Goal: Task Accomplishment & Management: Complete application form

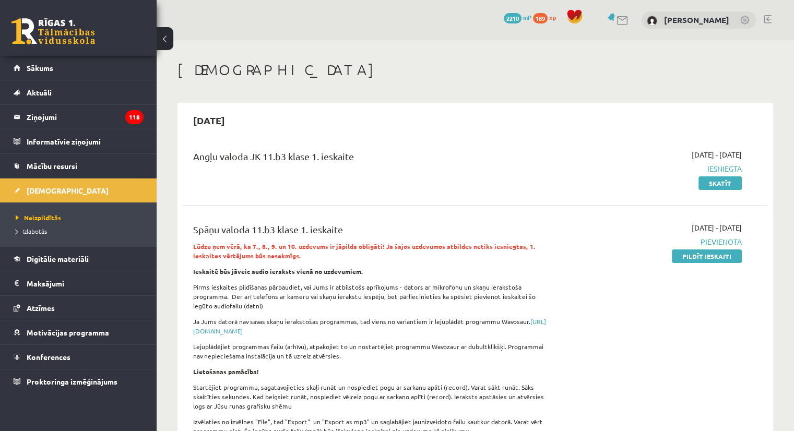
click at [564, 198] on div "Angļu valoda JK 11.b3 klase 1. ieskaite 2025-09-01 - 2025-09-15 Iesniegta Skatīt" at bounding box center [475, 169] width 585 height 60
click at [610, 204] on div "Angļu valoda JK 11.b3 klase 1. ieskaite 2025-09-01 - 2025-09-15 Iesniegta Skatī…" at bounding box center [475, 302] width 585 height 327
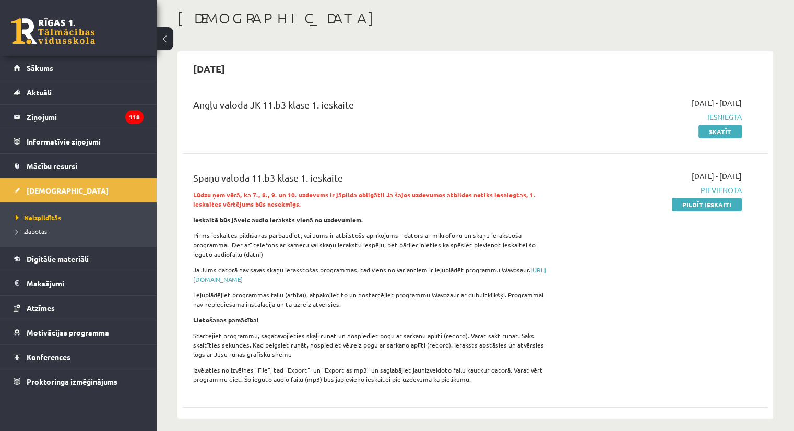
scroll to position [52, 0]
click at [711, 203] on link "Pildīt ieskaiti" at bounding box center [707, 204] width 70 height 14
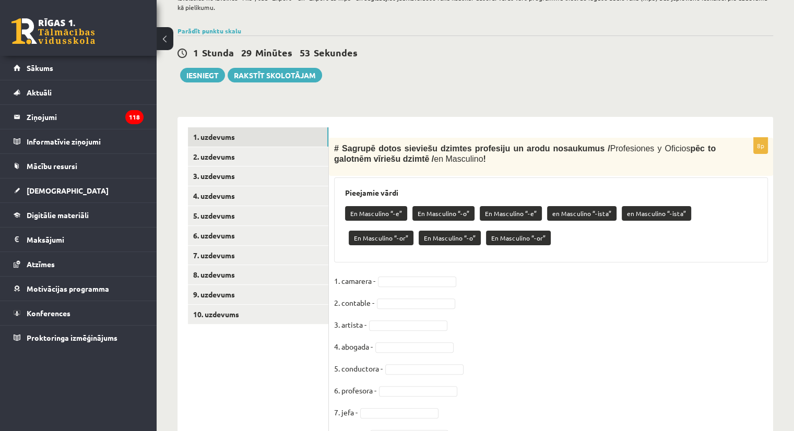
scroll to position [261, 0]
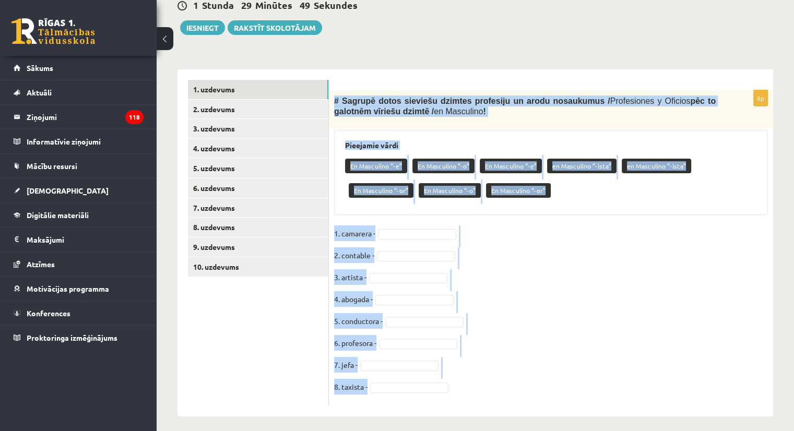
drag, startPoint x: 334, startPoint y: 103, endPoint x: 454, endPoint y: 397, distance: 317.4
click at [454, 397] on div "8p # Sagrupē dotos sieviešu dzimtes profesiju un arodu nosaukumus / Profesiones…" at bounding box center [551, 248] width 444 height 316
copy div "# Sagrupē dotos sieviešu dzimtes profesiju un arodu nosaukumus / Profesiones y …"
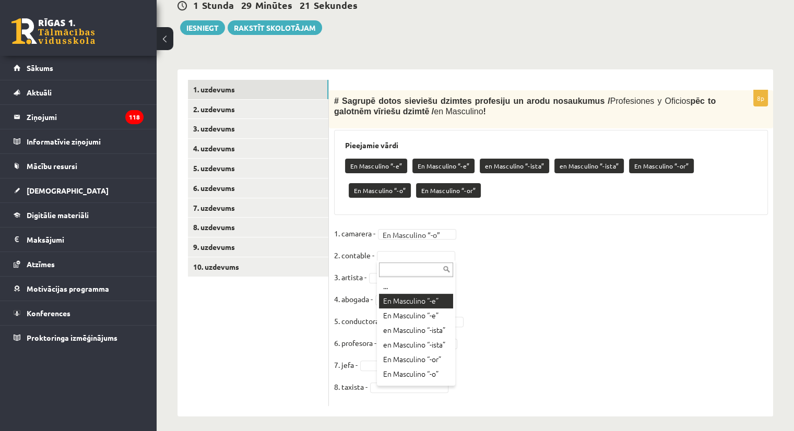
click at [433, 304] on fieldset "**********" at bounding box center [551, 312] width 434 height 175
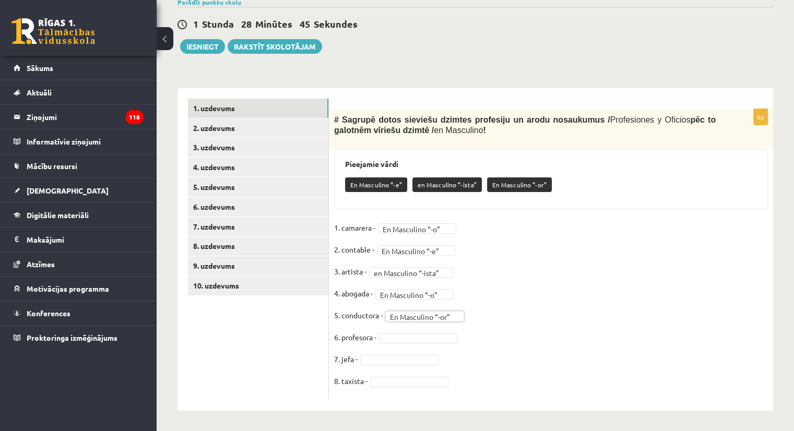
drag, startPoint x: 426, startPoint y: 334, endPoint x: 431, endPoint y: 328, distance: 7.8
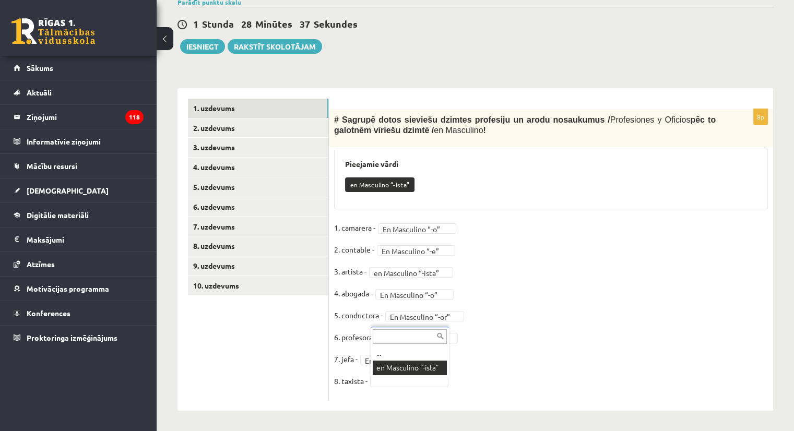
scroll to position [218, 0]
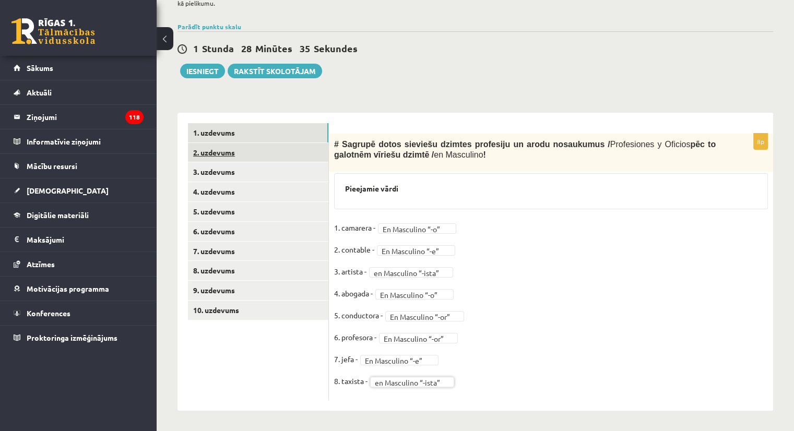
click at [209, 152] on link "2. uzdevums" at bounding box center [258, 152] width 140 height 19
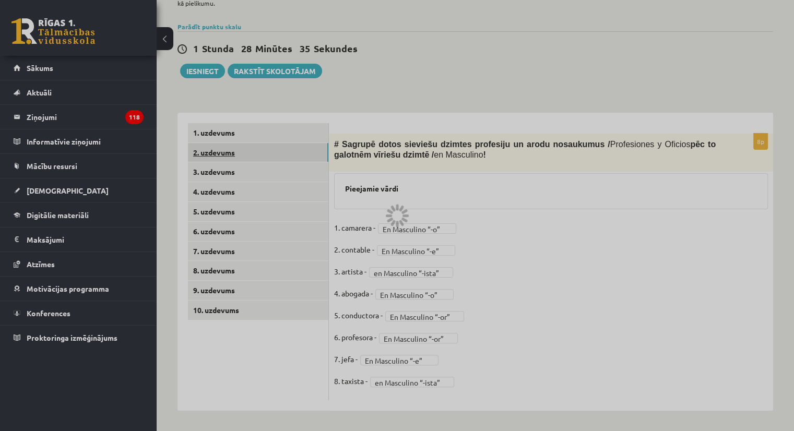
scroll to position [188, 0]
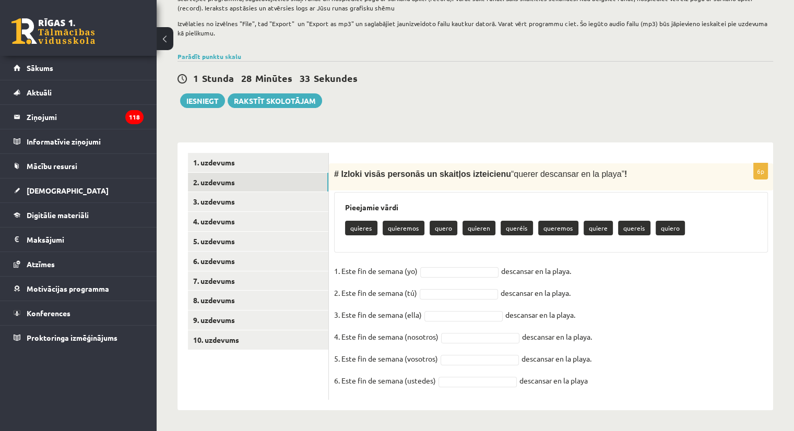
drag, startPoint x: 334, startPoint y: 174, endPoint x: 605, endPoint y: 386, distance: 344.7
click at [605, 386] on div "6p # Izloki visās personās un skaitļos izteicienu “ querer descansar en la play…" at bounding box center [551, 281] width 444 height 236
copy div "# Izloki visās personās un skaitļos izteicienu “ querer descansar en la playa ”…"
click at [595, 266] on fieldset "1. Este fin de semana (yo) descansar en la playa. 2. Este fin de semana (tú) de…" at bounding box center [551, 329] width 434 height 132
click at [596, 266] on fieldset "1. Este fin de semana (yo) descansar en la playa. 2. Este fin de semana (tú) de…" at bounding box center [551, 329] width 434 height 132
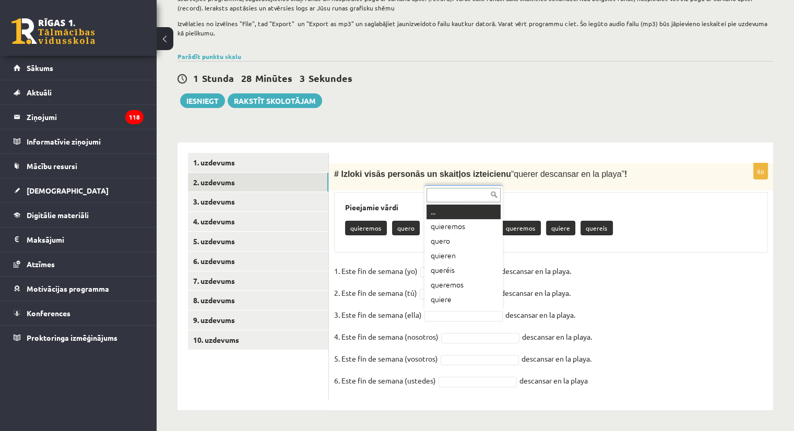
scroll to position [13, 0]
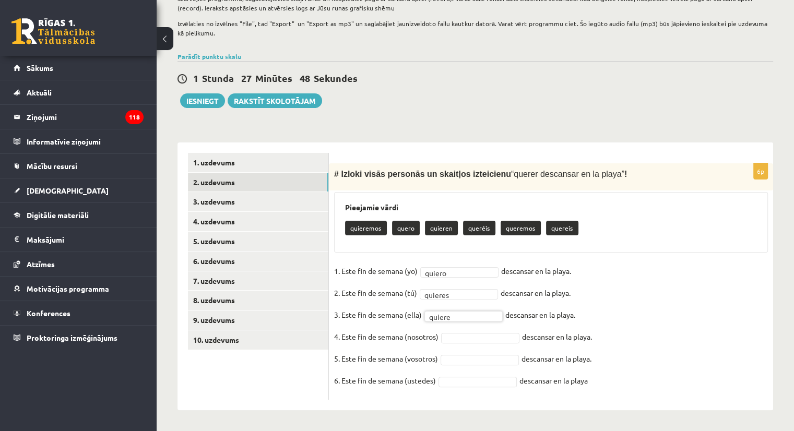
click at [466, 343] on fieldset "1. Este fin de semana (yo) quiero ****** descansar en la playa. 2. Este fin de …" at bounding box center [551, 329] width 434 height 132
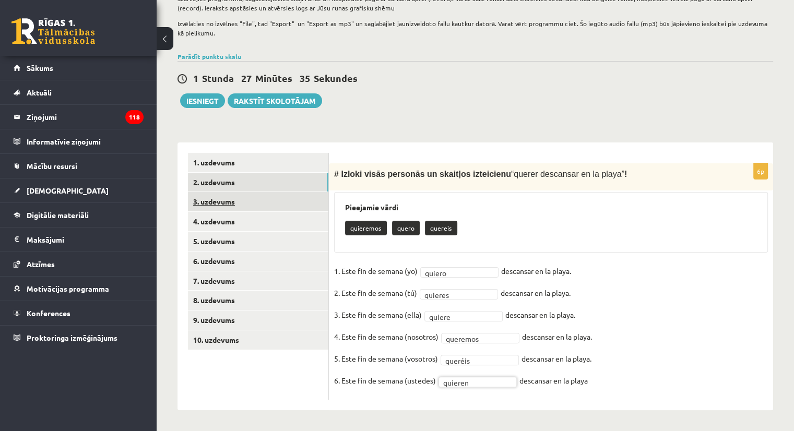
click at [222, 201] on link "3. uzdevums" at bounding box center [258, 201] width 140 height 19
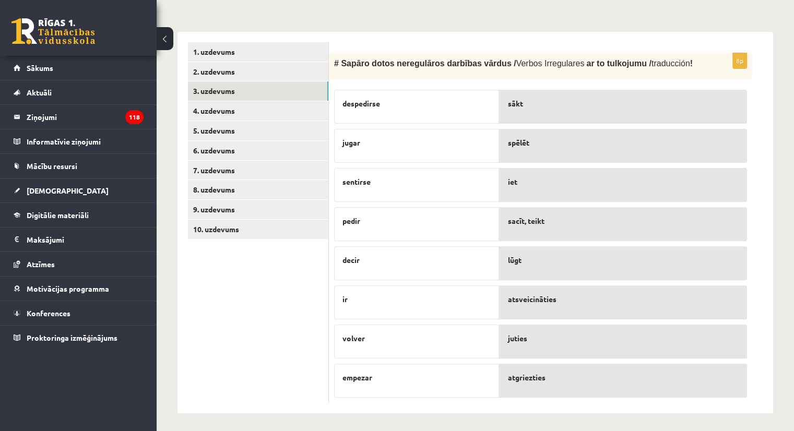
scroll to position [301, 0]
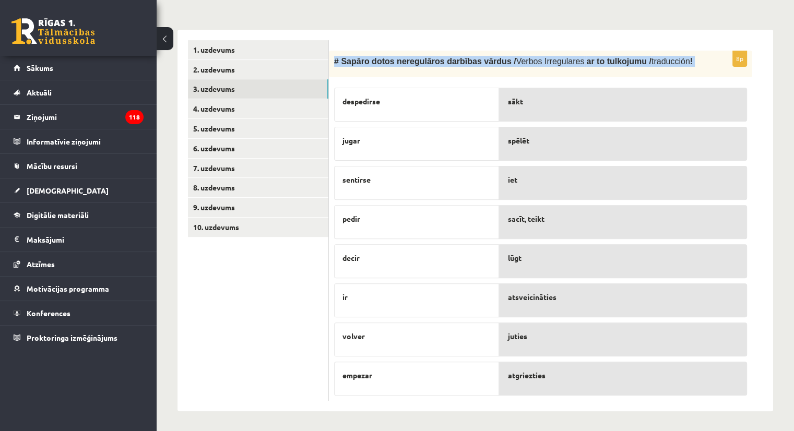
drag, startPoint x: 335, startPoint y: 65, endPoint x: 585, endPoint y: 395, distance: 414.0
click at [585, 395] on div "8p # Sapāro dotos neregulāros darbības vārdus / Verbos Irregulares ar to tulkoj…" at bounding box center [540, 226] width 423 height 351
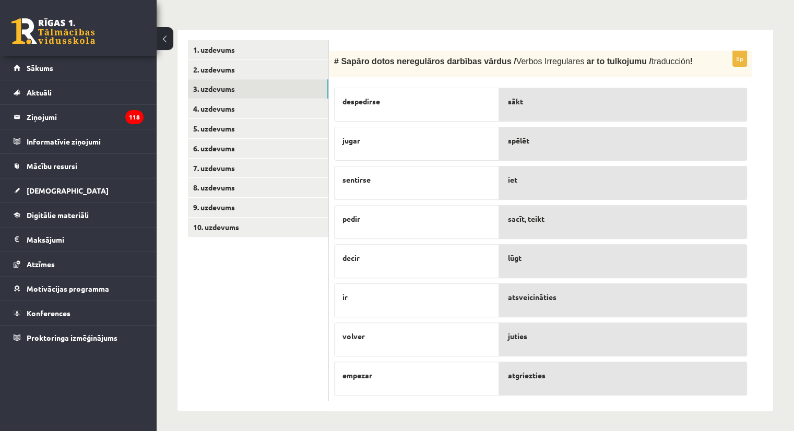
click at [564, 360] on div "sākt spēlēt iet sacīt, teikt lūgt atsveicināties juties atgriezties" at bounding box center [623, 238] width 248 height 312
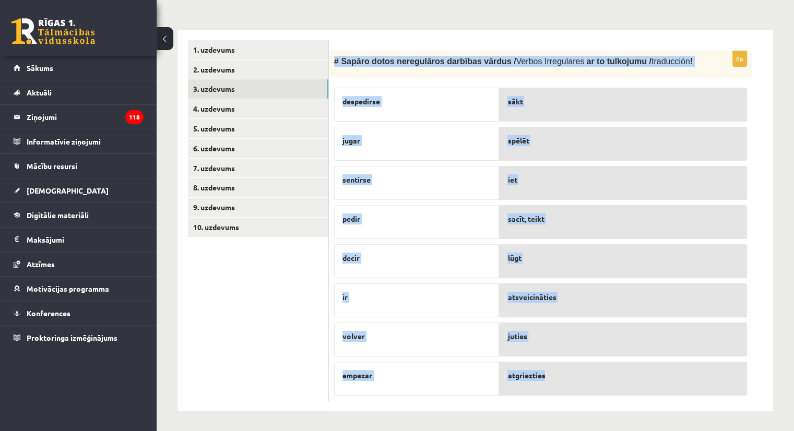
drag, startPoint x: 332, startPoint y: 62, endPoint x: 577, endPoint y: 368, distance: 392.1
click at [577, 368] on div "8p # Sapāro dotos neregulāros darbības vārdus / Verbos Irregulares ar to tulkoj…" at bounding box center [540, 226] width 423 height 351
copy div "# Sapāro dotos neregulāros darbības vārdus / Verbos Irregulares ar to tulkojumu…"
click at [574, 303] on div "atsveicināties" at bounding box center [623, 300] width 248 height 34
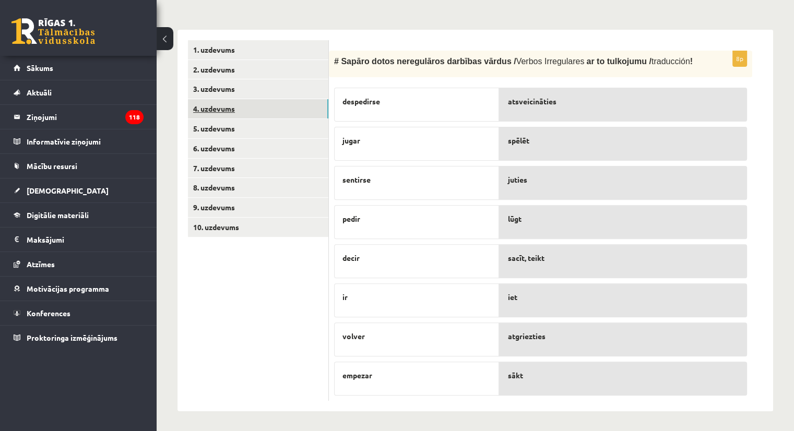
click at [215, 109] on link "4. uzdevums" at bounding box center [258, 108] width 140 height 19
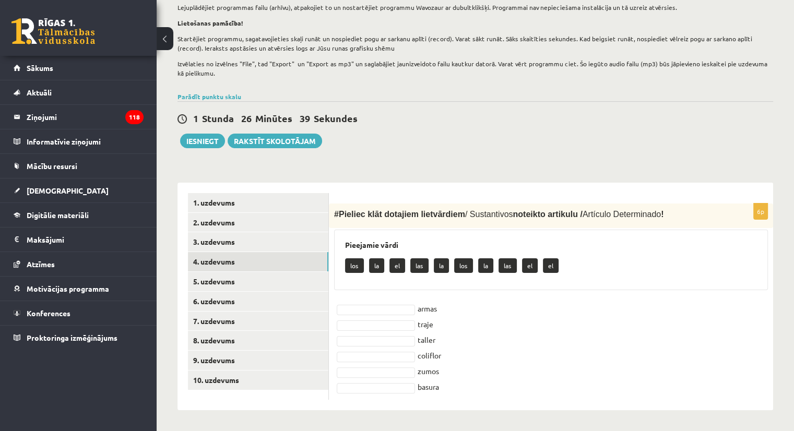
scroll to position [148, 0]
drag, startPoint x: 332, startPoint y: 216, endPoint x: 497, endPoint y: 387, distance: 238.1
click at [497, 387] on div "6p # Pieliec klāt dotajiem lietvārdiem / Sustantivos noteikto artikulu / Artícu…" at bounding box center [551, 302] width 444 height 196
copy div "# Pieliec klāt dotajiem lietvārdiem / Sustantivos noteikto artikulu / Artículo …"
click at [474, 302] on fieldset "armas traje taller coliflor zumos basura" at bounding box center [551, 348] width 434 height 94
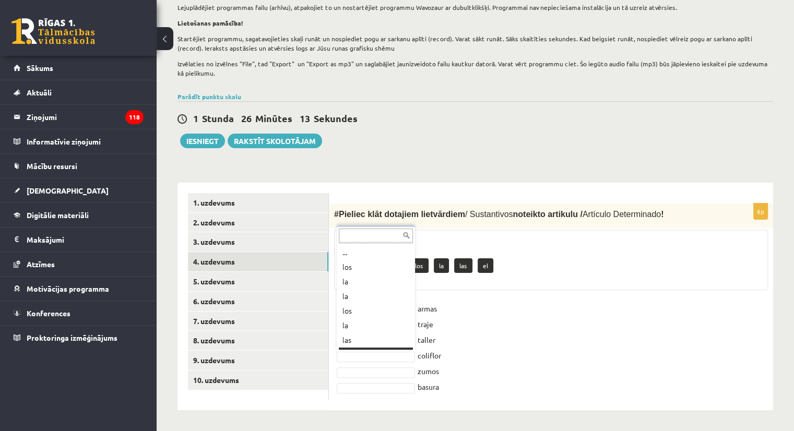
scroll to position [13, 0]
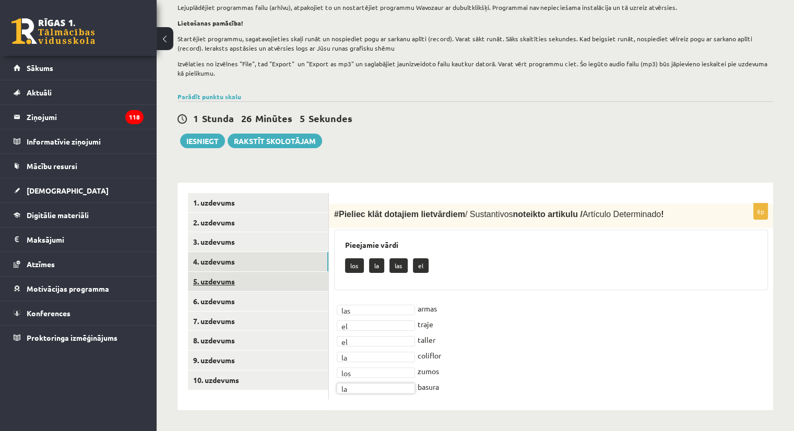
click at [230, 282] on link "5. uzdevums" at bounding box center [258, 281] width 140 height 19
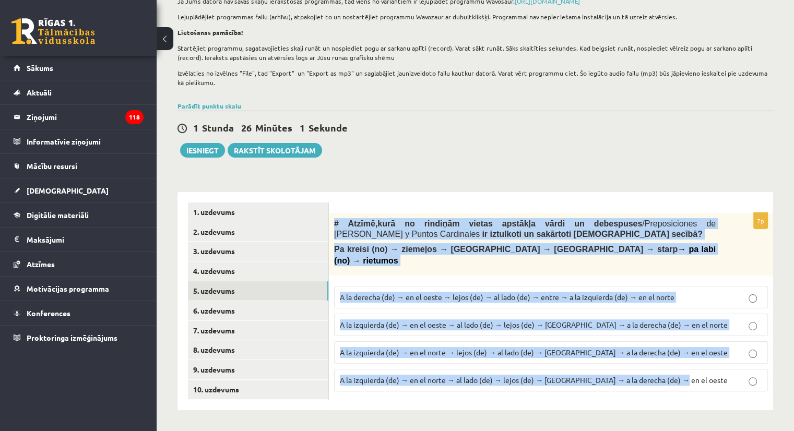
drag, startPoint x: 332, startPoint y: 222, endPoint x: 710, endPoint y: 380, distance: 410.3
click at [710, 380] on div "7p # Atzīmē , kurā no rindiņām vietas apstākļa vārdi un debespuses / Preposicio…" at bounding box center [551, 306] width 444 height 187
copy div "# Atzīmē , kurā no rindiņām vietas apstākļa vārdi un debespuses / Preposiciones…"
click at [403, 375] on span "A la izquierda (de) → en el norte → al lado (de) → lejos (de) → [GEOGRAPHIC_DAT…" at bounding box center [534, 379] width 388 height 9
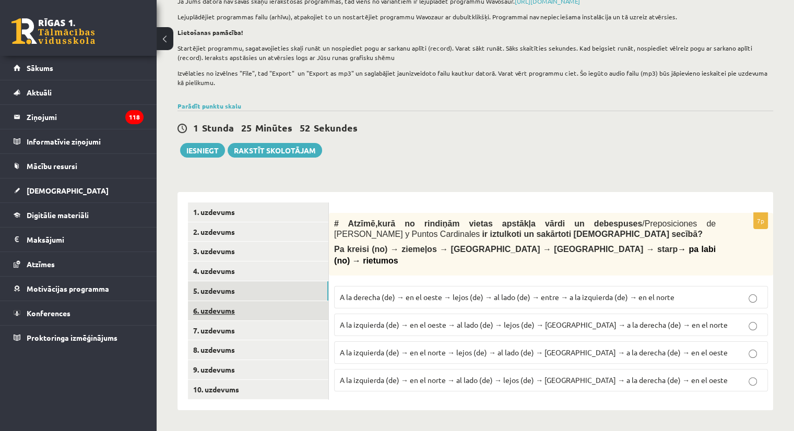
click at [227, 312] on link "6. uzdevums" at bounding box center [258, 310] width 140 height 19
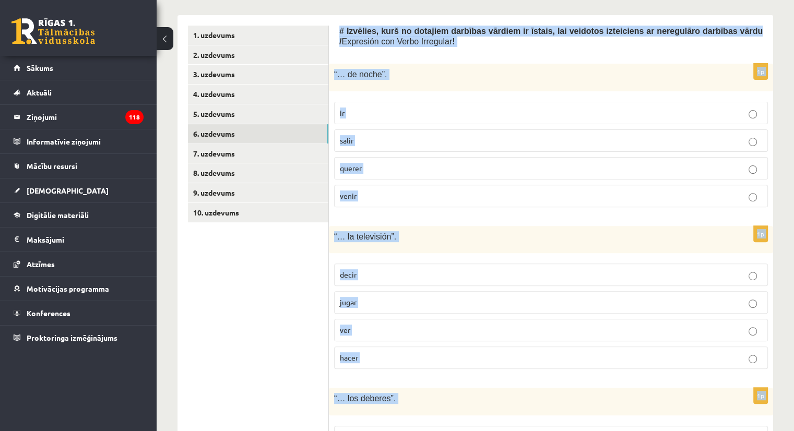
scroll to position [614, 0]
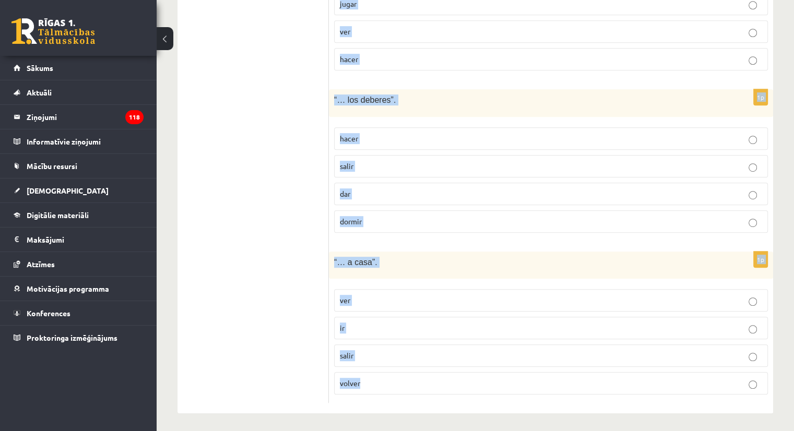
drag, startPoint x: 330, startPoint y: 149, endPoint x: 413, endPoint y: 391, distance: 255.8
click at [413, 391] on div "# Izvēlies, kurš no dotajiem darbības vārdiem ir īstais, lai veidotos izteicien…" at bounding box center [551, 65] width 444 height 697
copy form "# Izvēlies, kurš no dotajiem darbības vārdiem ir īstais, lai veidotos izteicien…"
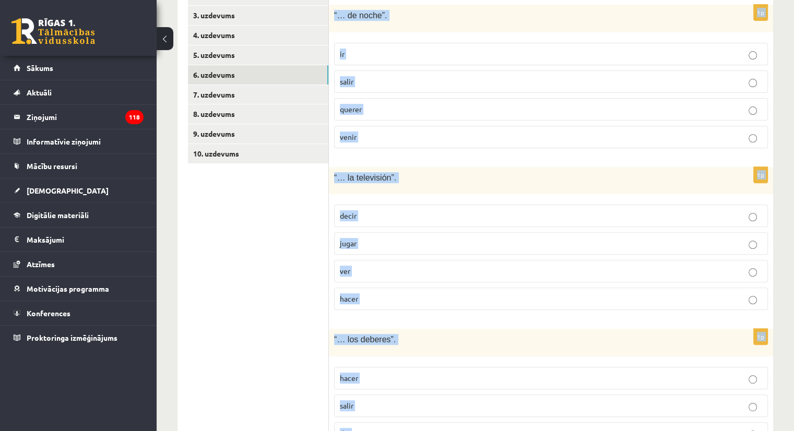
scroll to position [196, 0]
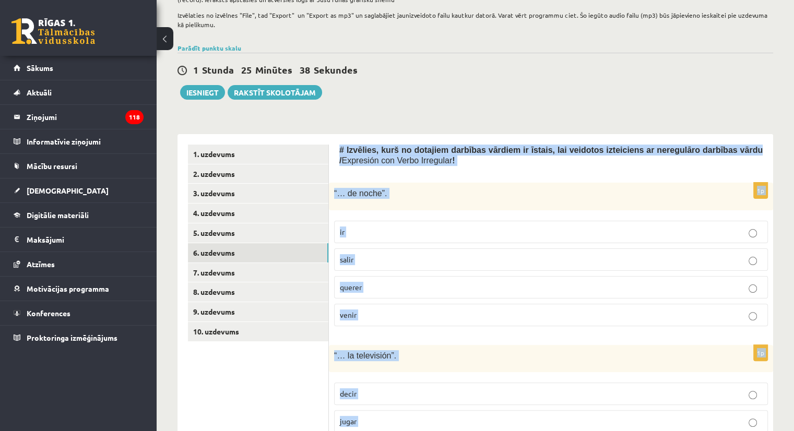
click at [463, 118] on div "Spāņu valoda 11.b3 klase 1. ieskaite , [PERSON_NAME] (11.b3 JK) Lūdzu ņem vērā,…" at bounding box center [475, 348] width 637 height 1008
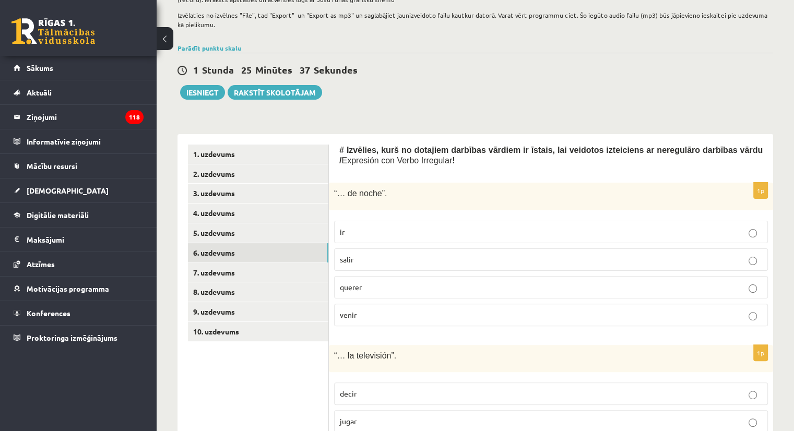
click at [391, 261] on p "salir" at bounding box center [551, 259] width 422 height 11
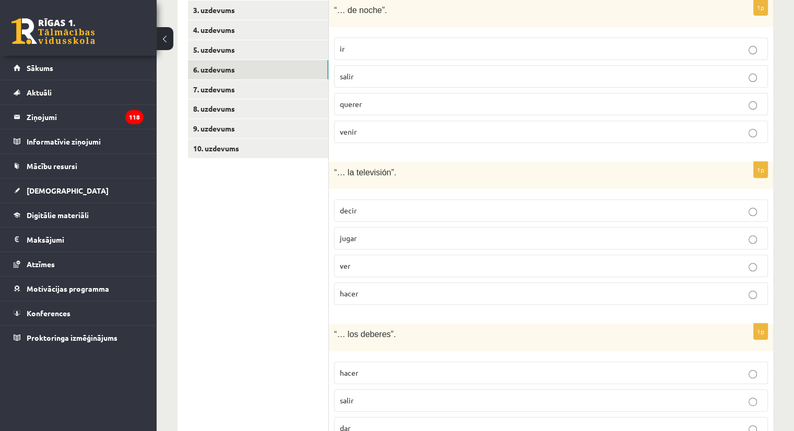
scroll to position [405, 0]
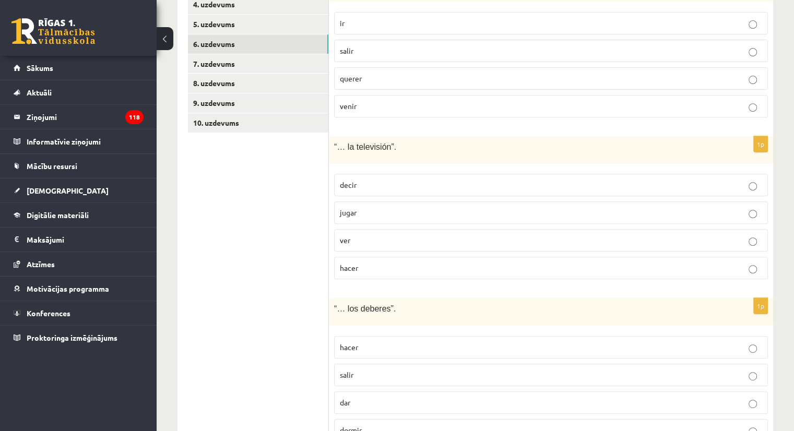
click at [376, 233] on label "ver" at bounding box center [551, 240] width 434 height 22
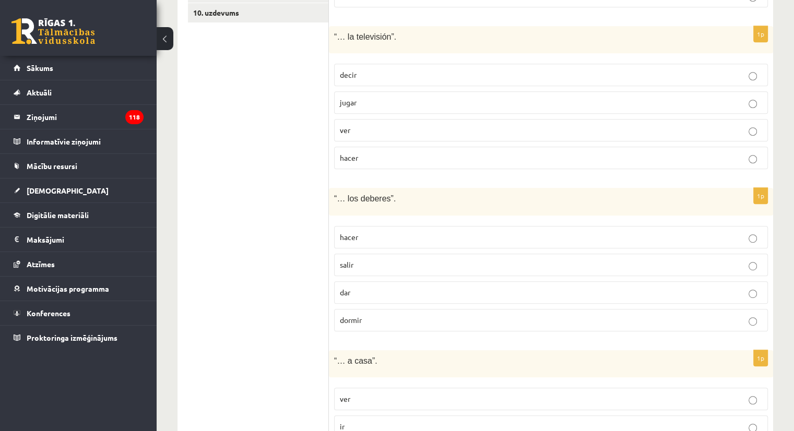
scroll to position [562, 0]
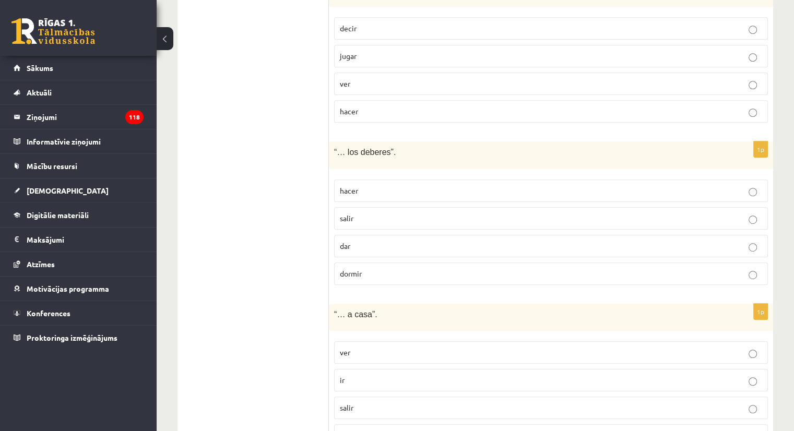
click at [380, 197] on label "hacer" at bounding box center [551, 191] width 434 height 22
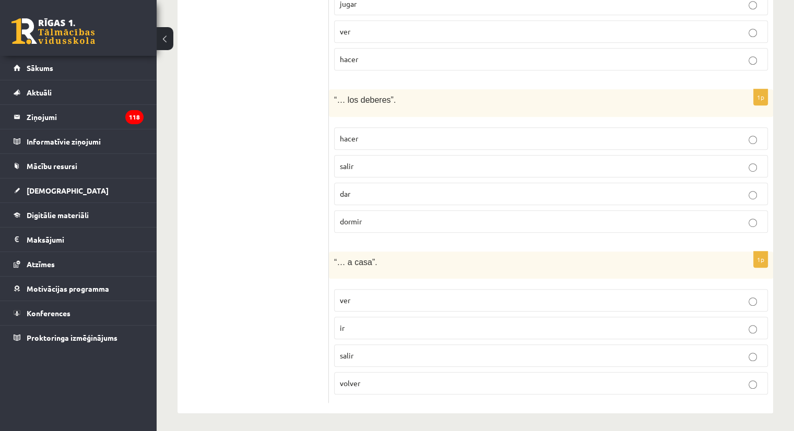
click at [371, 383] on p "volver" at bounding box center [551, 383] width 422 height 11
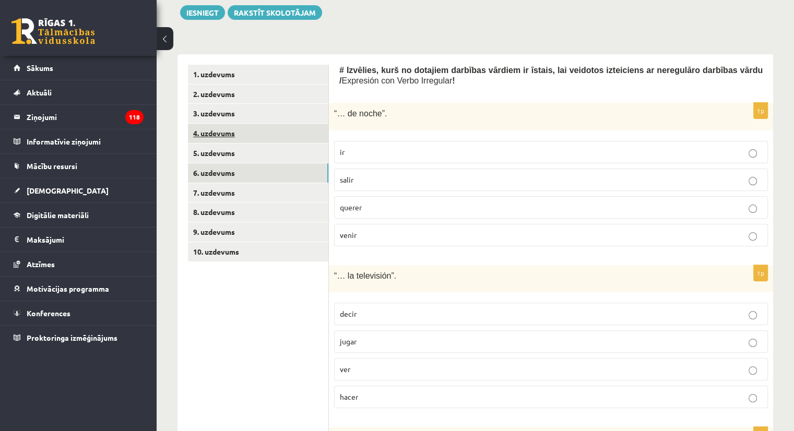
scroll to position [248, 0]
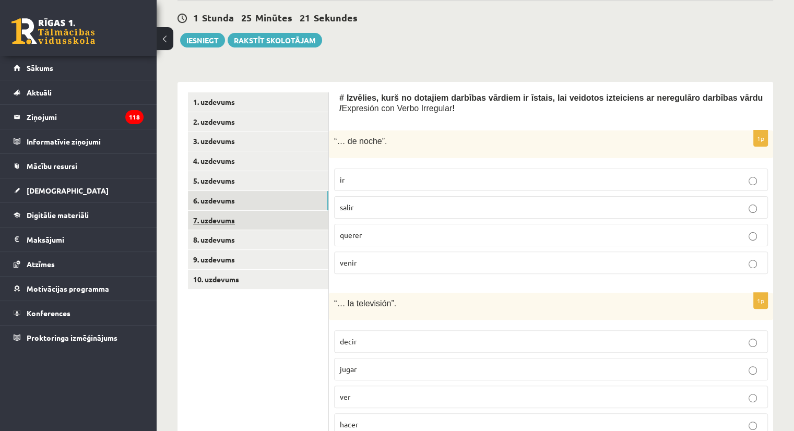
click at [215, 219] on link "7. uzdevums" at bounding box center [258, 220] width 140 height 19
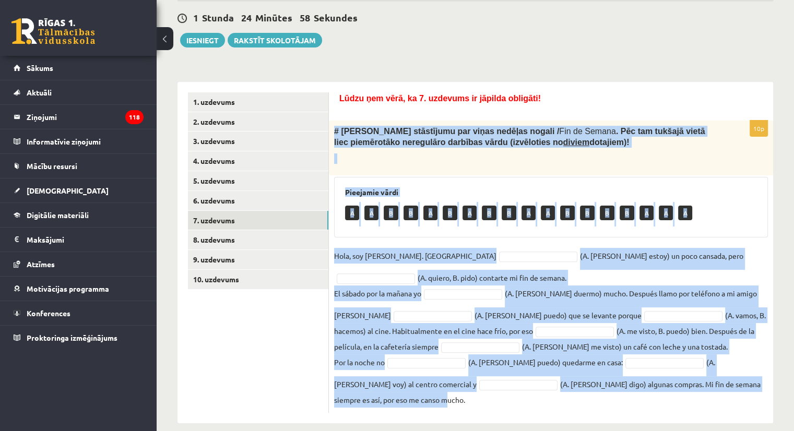
scroll to position [261, 0]
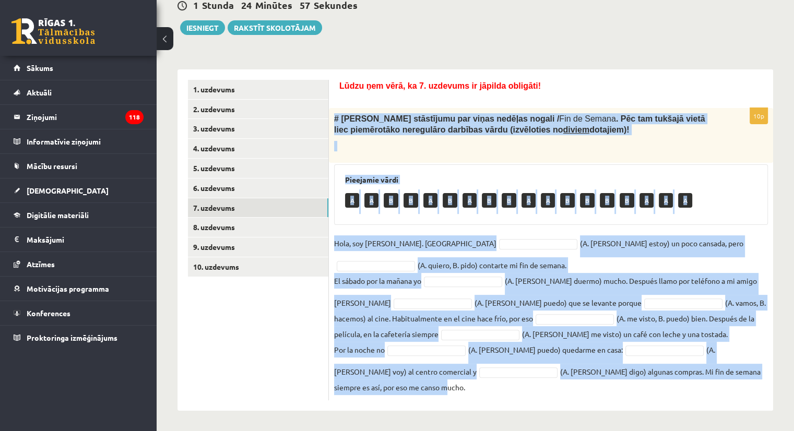
drag, startPoint x: 332, startPoint y: 132, endPoint x: 732, endPoint y: 425, distance: 495.5
click at [732, 425] on div "Spāņu valoda 11.b3 klase 1. ieskaite , [PERSON_NAME] (11.b3 JK) Lūdzu ņem vērā,…" at bounding box center [475, 105] width 637 height 652
copy div "# Lore Ipsumd sitametcon adi elits doeiusm tempor / Inc ut Labore . Etd mag ali…"
click at [539, 164] on div "Pieejamie vārdi A A B B A B A B B A A B B B B A A A" at bounding box center [551, 194] width 434 height 61
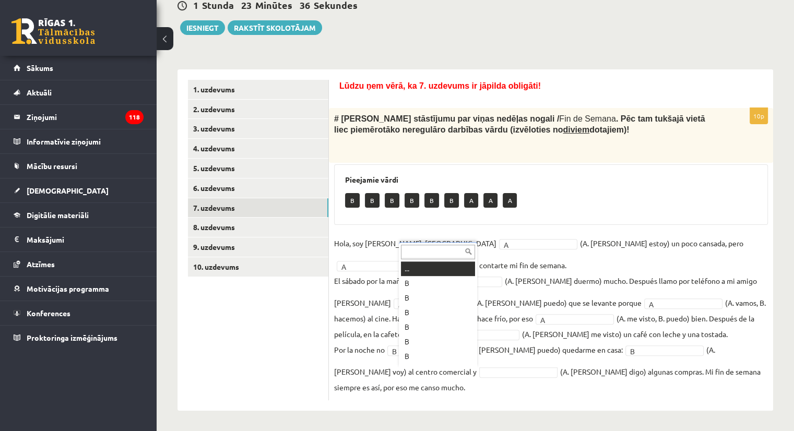
scroll to position [13, 0]
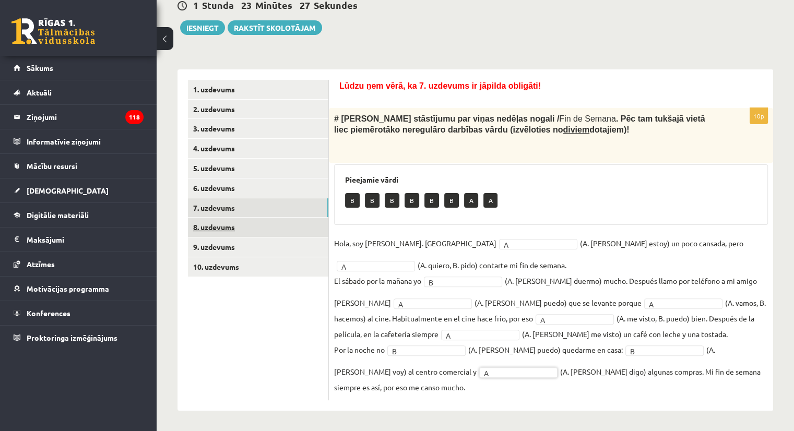
click at [209, 230] on link "8. uzdevums" at bounding box center [258, 227] width 140 height 19
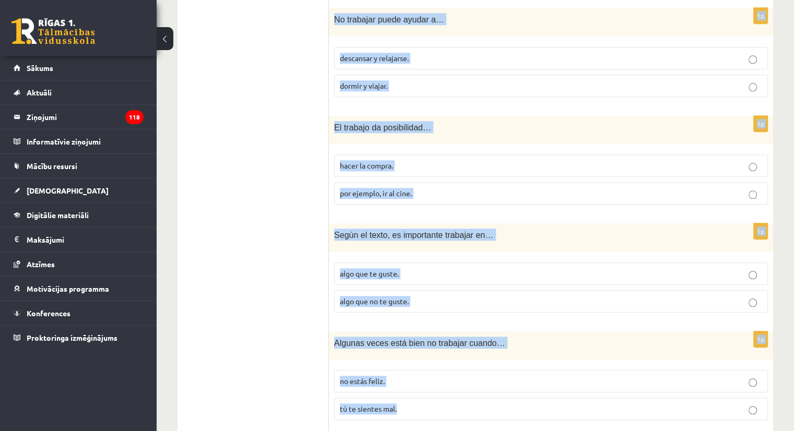
scroll to position [1167, 0]
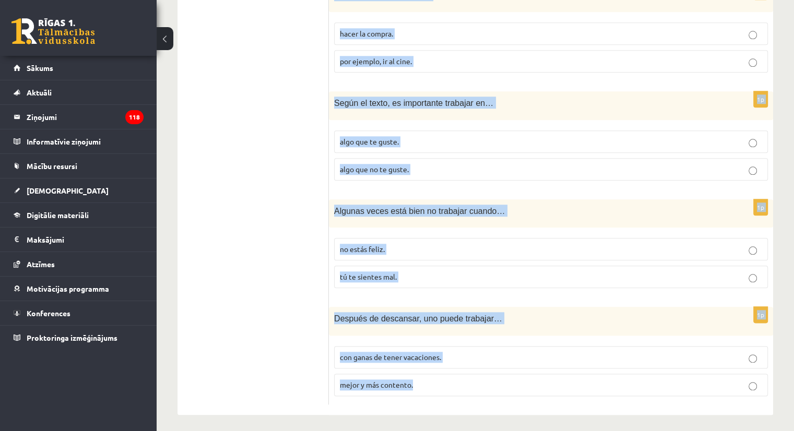
drag, startPoint x: 337, startPoint y: 187, endPoint x: 596, endPoint y: 449, distance: 368.3
copy form "# Loremipsum dolor “ Sitamet c Adipiscing ” (elitse doeiu tempor )! Inc utlabor…"
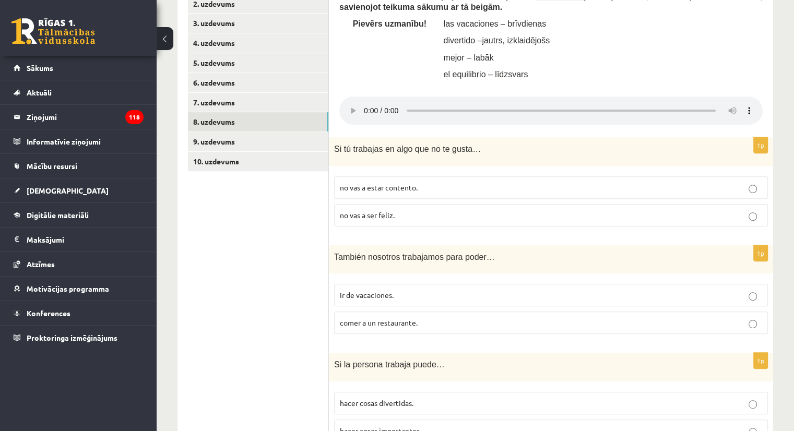
scroll to position [384, 0]
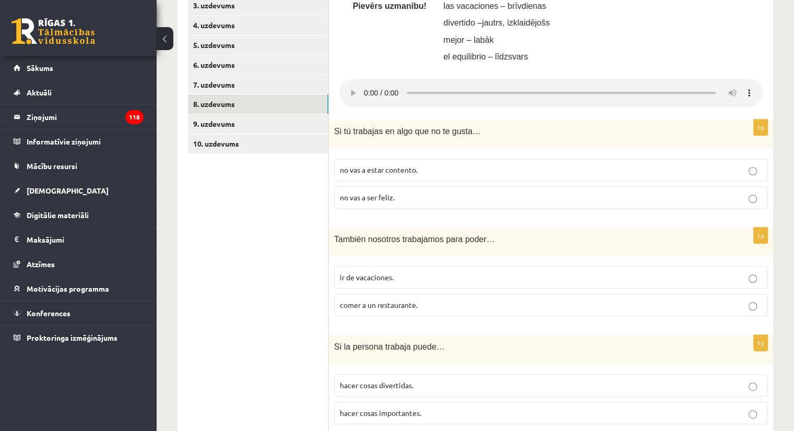
click at [415, 199] on p "no vas a ser feliz." at bounding box center [551, 197] width 422 height 11
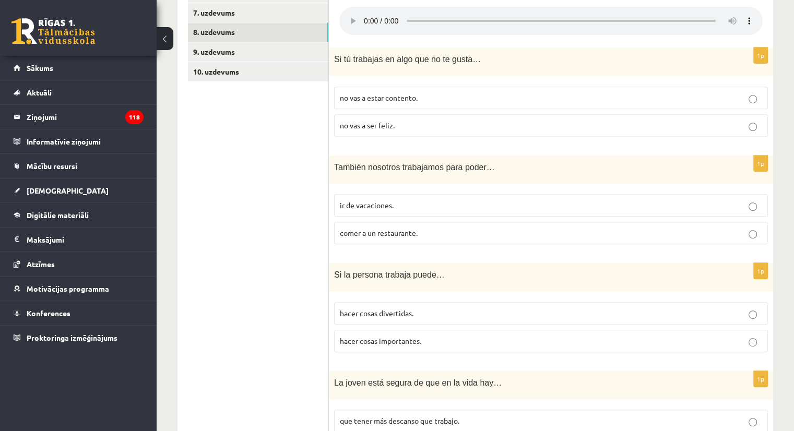
scroll to position [541, 0]
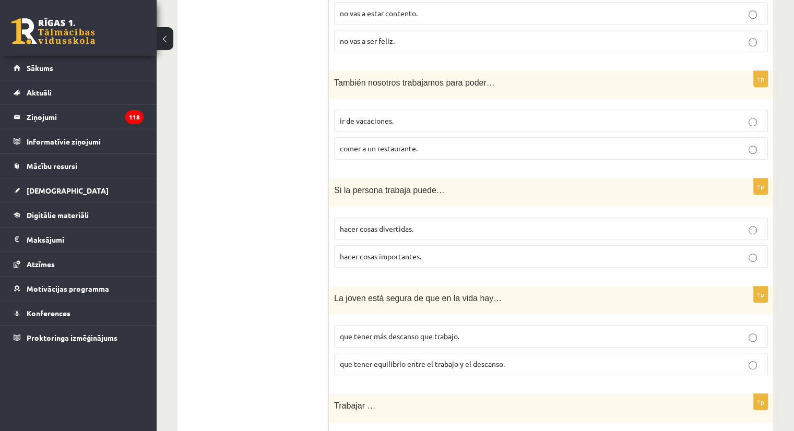
click at [400, 128] on label "ir de vacaciones." at bounding box center [551, 121] width 434 height 22
click at [406, 122] on p "ir de vacaciones." at bounding box center [551, 120] width 422 height 11
click at [415, 229] on p "hacer cosas divertidas." at bounding box center [551, 228] width 422 height 11
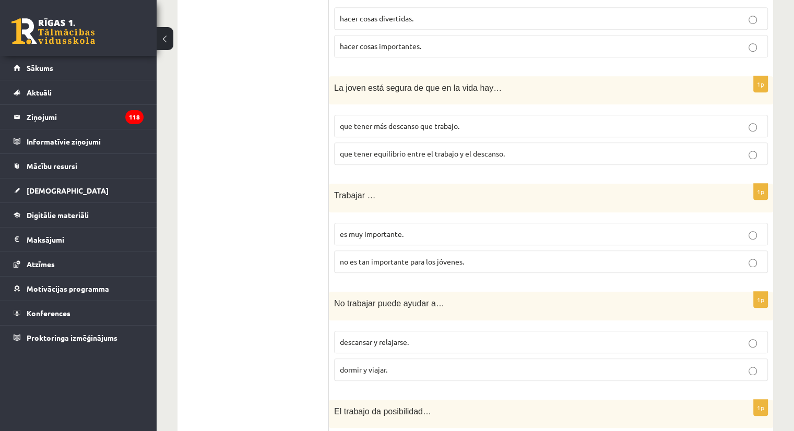
scroll to position [802, 0]
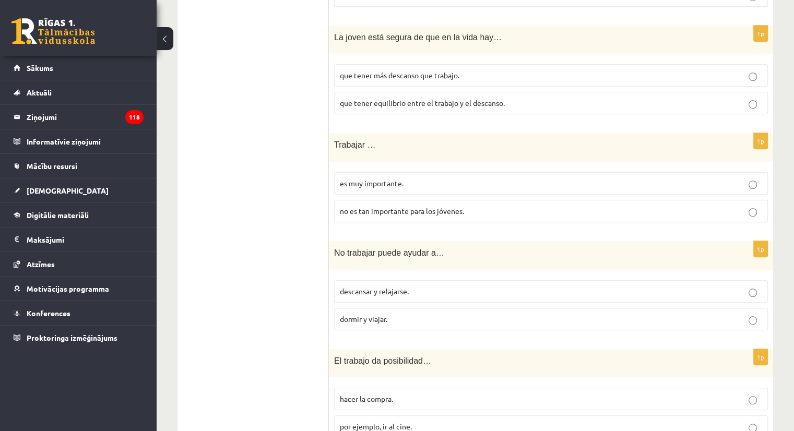
click at [444, 103] on span "que tener equilibrio entre el trabajo y el descanso." at bounding box center [422, 102] width 165 height 9
click at [412, 185] on p "es muy importante." at bounding box center [551, 183] width 422 height 11
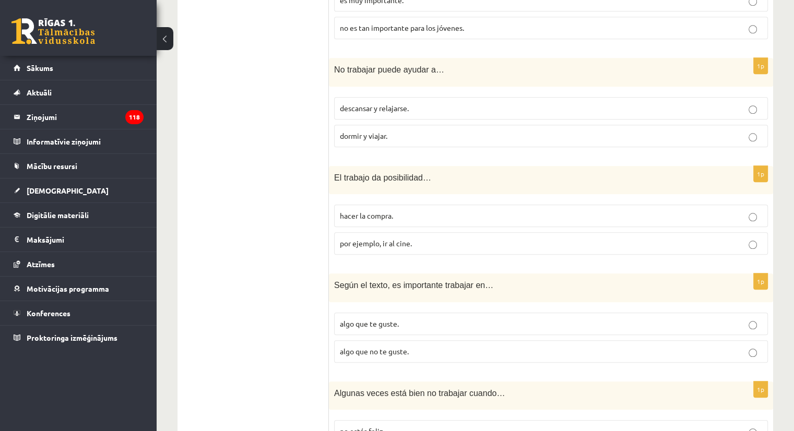
scroll to position [1010, 0]
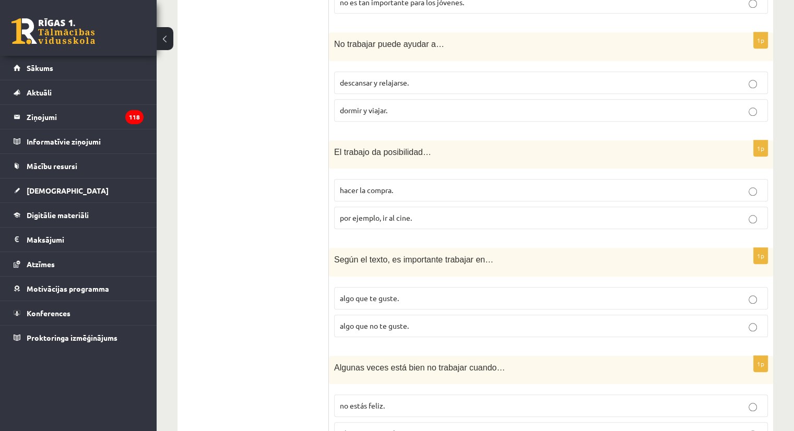
click at [412, 83] on p "descansar y relajarse." at bounding box center [551, 82] width 422 height 11
click at [414, 215] on p "por ejemplo, ir al cine." at bounding box center [551, 217] width 422 height 11
click at [398, 301] on label "algo que te guste." at bounding box center [551, 298] width 434 height 22
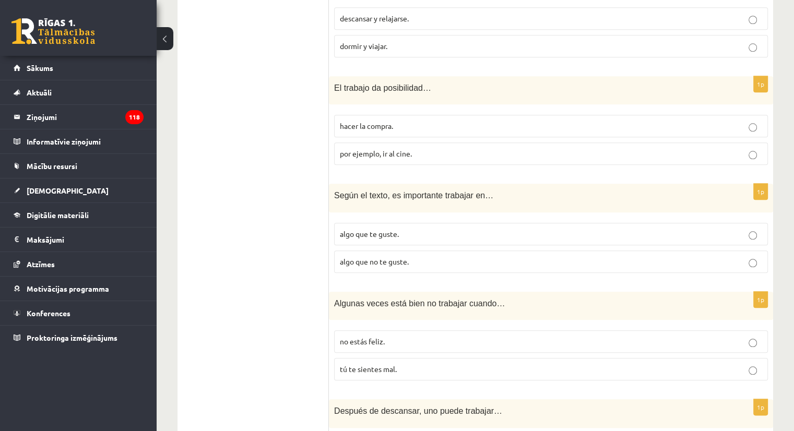
scroll to position [1167, 0]
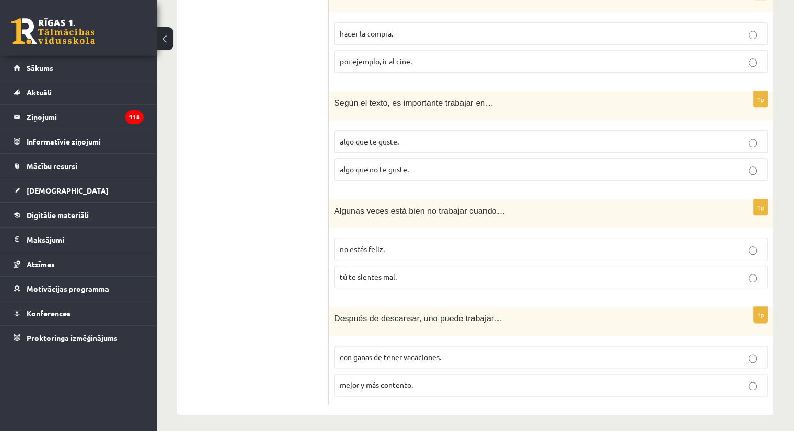
click at [421, 275] on p "tú te sientes mal." at bounding box center [551, 276] width 422 height 11
click at [396, 384] on span "mejor y más contento." at bounding box center [376, 384] width 73 height 9
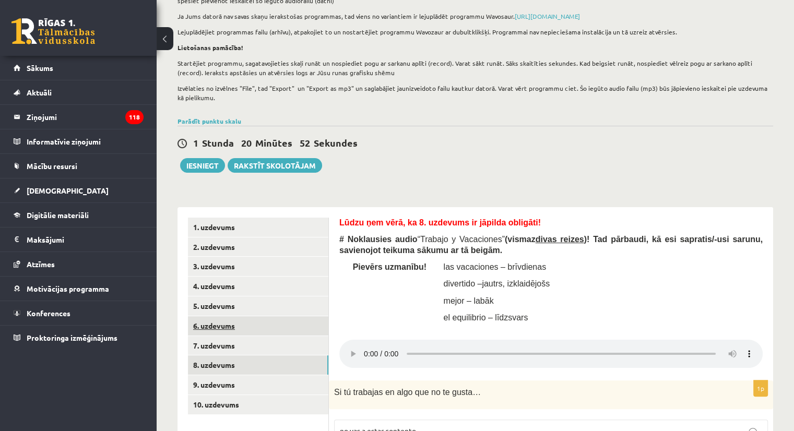
scroll to position [175, 0]
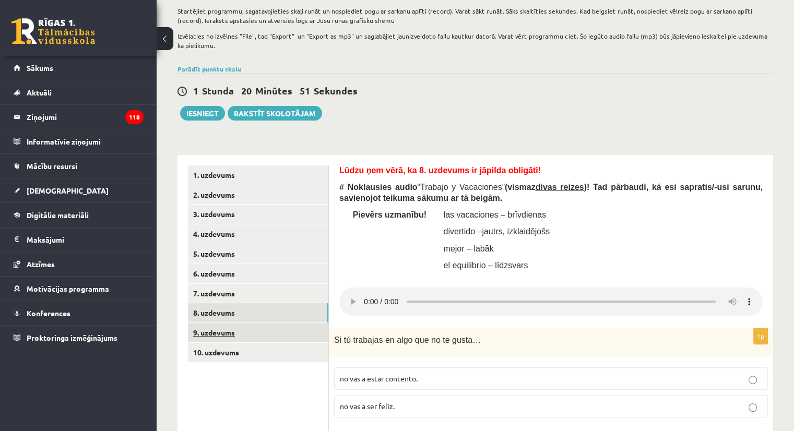
click at [228, 335] on link "9. uzdevums" at bounding box center [258, 332] width 140 height 19
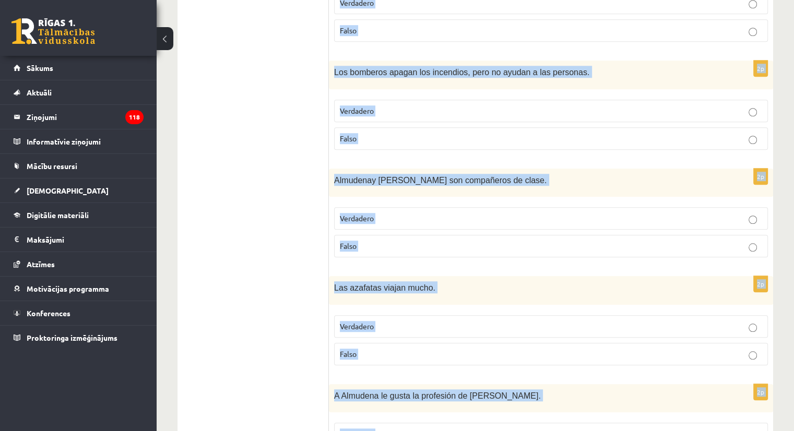
scroll to position [1058, 0]
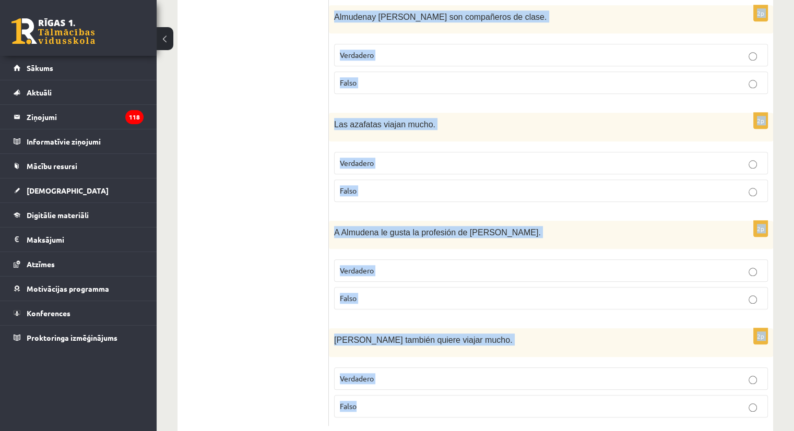
drag, startPoint x: 338, startPoint y: 82, endPoint x: 527, endPoint y: 437, distance: 402.1
copy form "# Loremi (dolorsitam) consect “¿Adi elitseddo e tempor in utlab?” etdol Magnaal…"
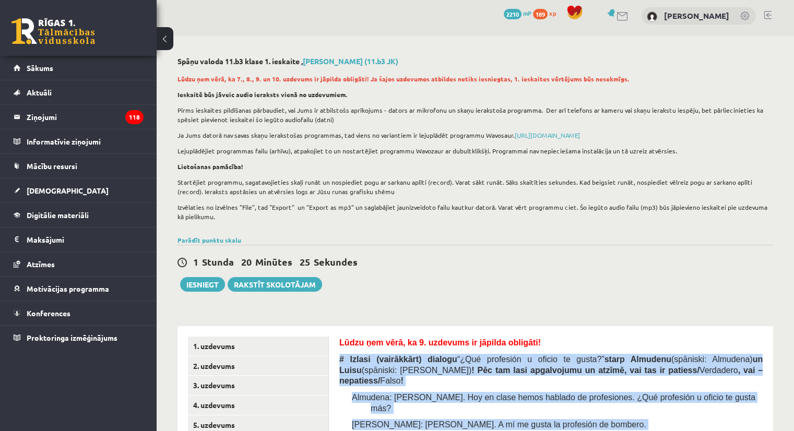
scroll to position [0, 0]
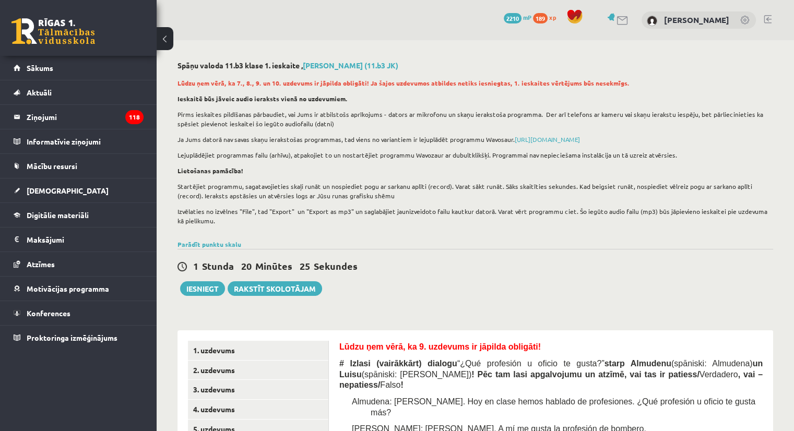
drag, startPoint x: 516, startPoint y: 251, endPoint x: 517, endPoint y: 245, distance: 5.8
click at [517, 253] on div "1 Stunda 20 Minūtes 25 Sekundes Ieskaite saglabāta! Iesniegt Rakstīt skolotājam" at bounding box center [475, 272] width 596 height 47
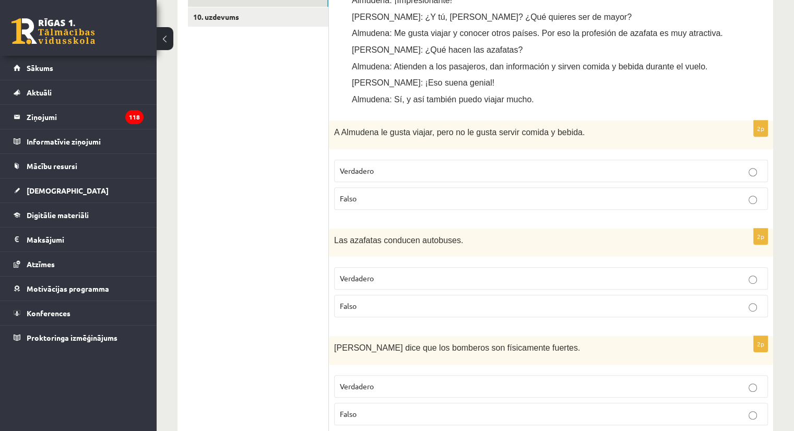
scroll to position [574, 0]
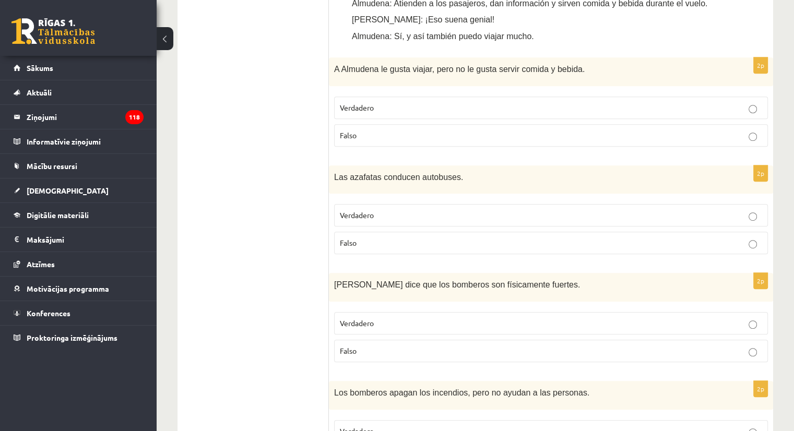
click at [391, 130] on p "Falso" at bounding box center [551, 135] width 422 height 11
click at [385, 237] on p "Falso" at bounding box center [551, 242] width 422 height 11
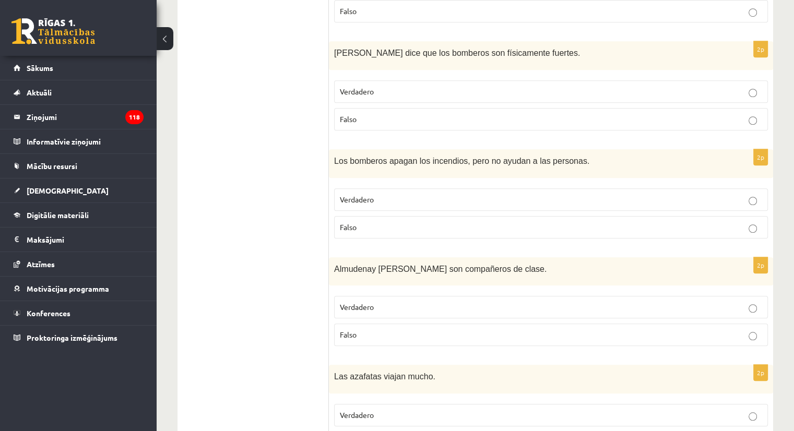
scroll to position [783, 0]
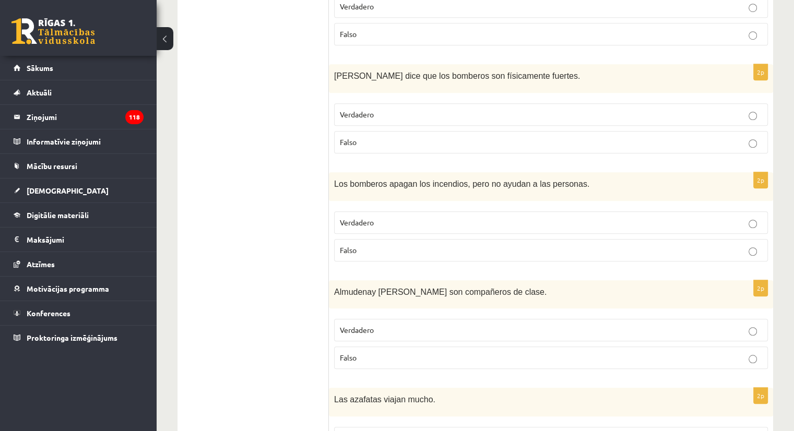
click at [394, 217] on p "Verdadero" at bounding box center [551, 222] width 422 height 11
click at [391, 109] on p "Verdadero" at bounding box center [551, 114] width 422 height 11
click at [388, 245] on p "Falso" at bounding box center [551, 250] width 422 height 11
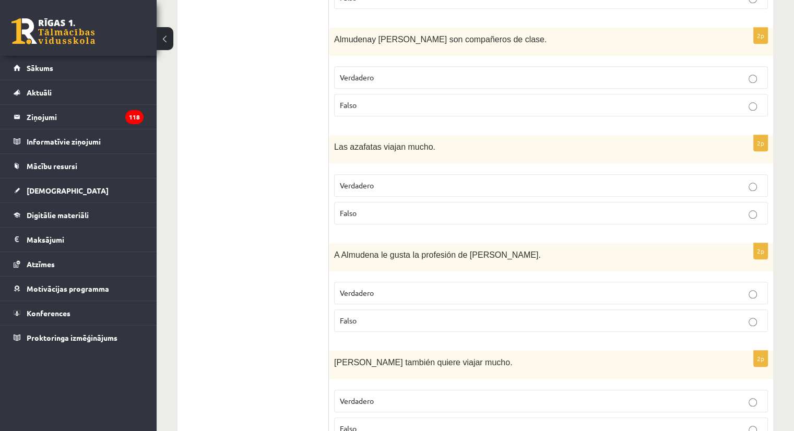
scroll to position [1044, 0]
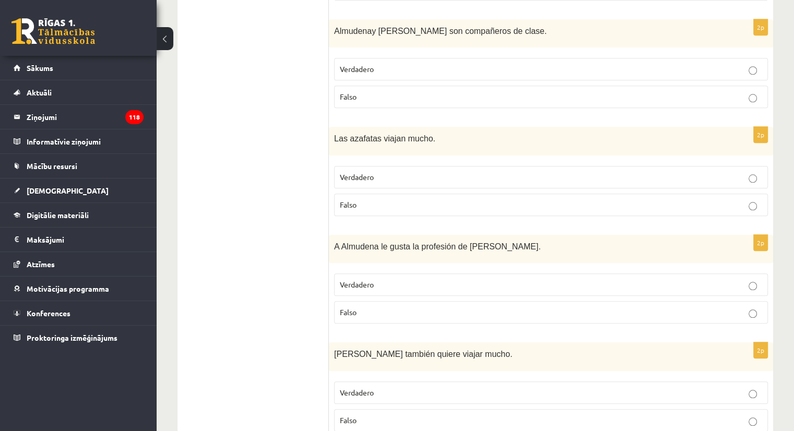
click at [414, 64] on p "Verdadero" at bounding box center [551, 69] width 422 height 11
click at [394, 172] on p "Verdadero" at bounding box center [551, 177] width 422 height 11
click at [389, 307] on p "Falso" at bounding box center [551, 312] width 422 height 11
click at [398, 415] on p "Falso" at bounding box center [551, 420] width 422 height 11
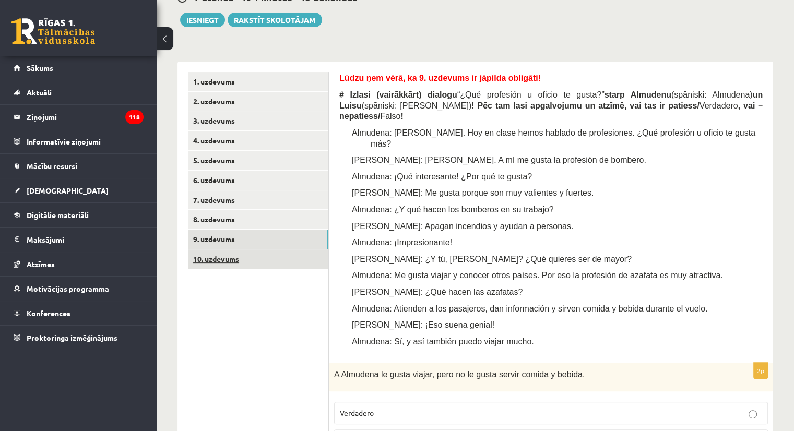
scroll to position [275, 0]
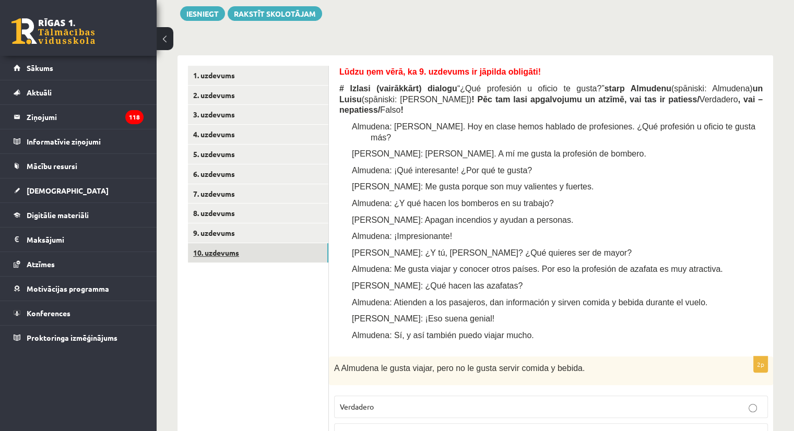
click at [228, 253] on link "10. uzdevums" at bounding box center [258, 252] width 140 height 19
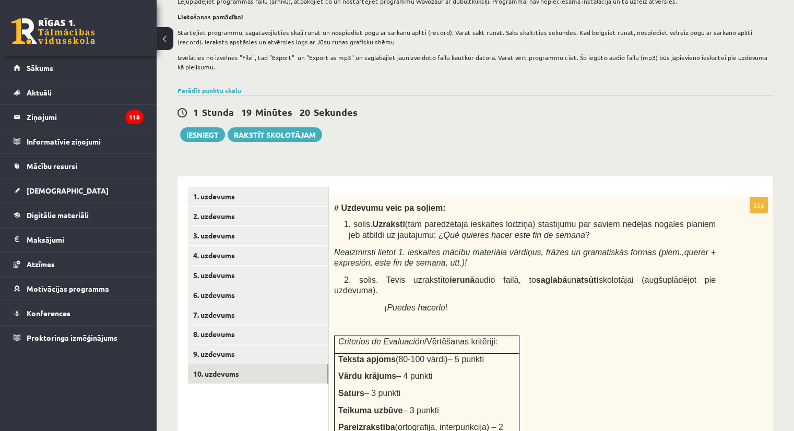
scroll to position [171, 0]
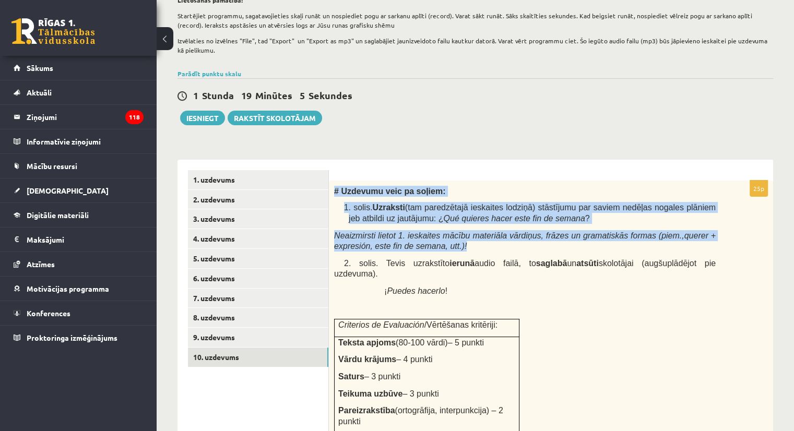
drag, startPoint x: 332, startPoint y: 192, endPoint x: 487, endPoint y: 245, distance: 163.7
click at [487, 245] on div "# Uzdevumu veic pa soļiem: 1. solis. Uzraksti (tam paredzētajā ieskaites lodziņ…" at bounding box center [551, 382] width 444 height 402
copy div "# Uzdevumu veic pa soļiem: 1. solis. Uzraksti (tam paredzētajā ieskaites lodziņ…"
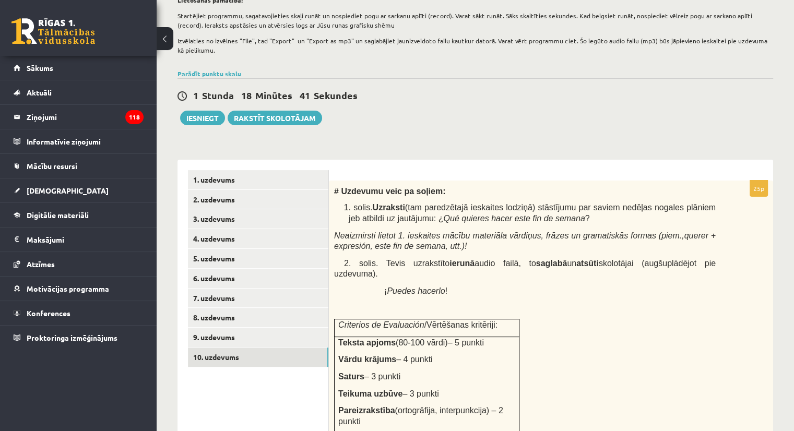
click at [331, 193] on div "# Uzdevumu veic pa soļiem: 1. solis. Uzraksti (tam paredzētajā ieskaites lodziņ…" at bounding box center [551, 382] width 444 height 402
drag, startPoint x: 481, startPoint y: 324, endPoint x: 483, endPoint y: 339, distance: 14.8
click at [483, 339] on div "# Uzdevumu veic pa soļiem: 1. solis. Uzraksti (tam paredzētajā ieskaites lodziņ…" at bounding box center [551, 382] width 444 height 402
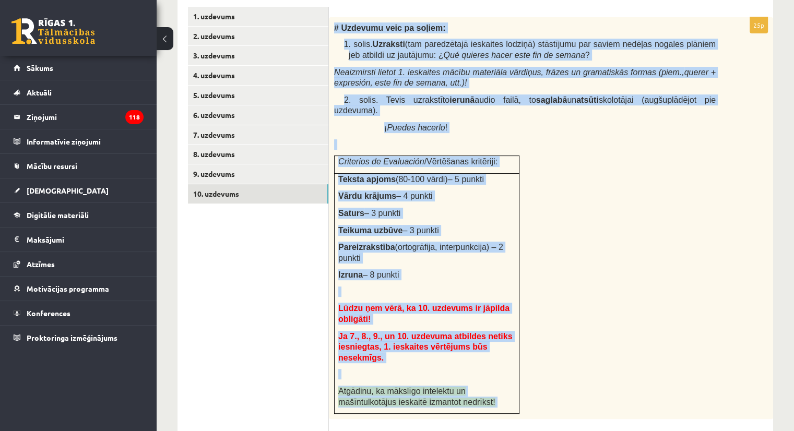
scroll to position [346, 0]
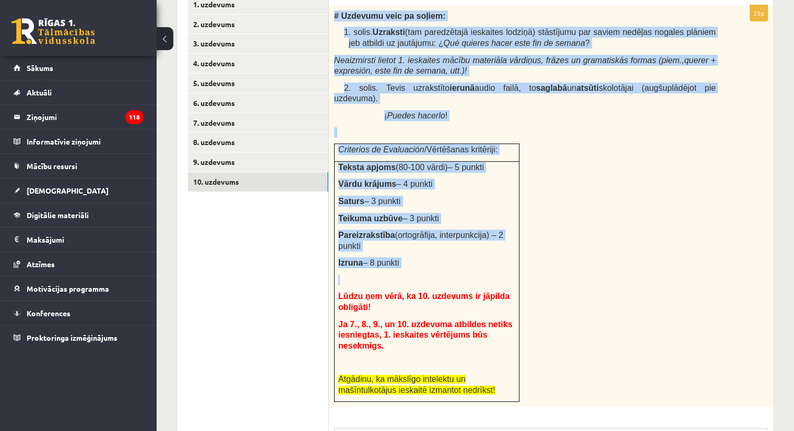
drag, startPoint x: 330, startPoint y: 188, endPoint x: 499, endPoint y: 254, distance: 181.9
click at [499, 254] on div "# Uzdevumu veic pa soļiem: 1. solis. Uzraksti (tam paredzētajā ieskaites lodziņ…" at bounding box center [551, 206] width 444 height 402
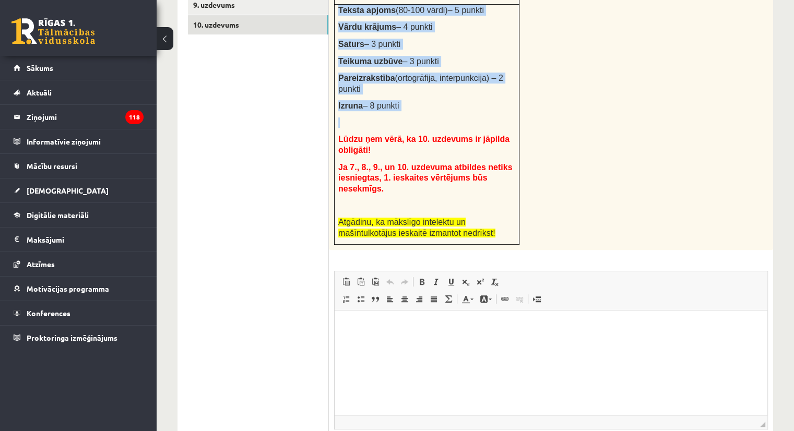
scroll to position [558, 0]
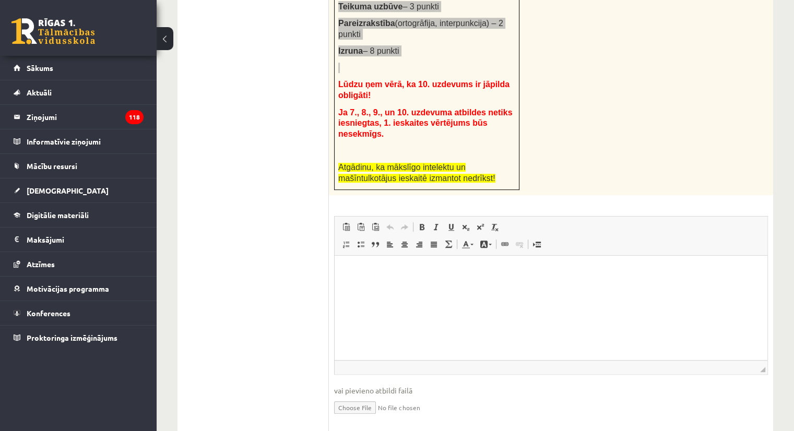
click at [362, 270] on p "Editor, wiswyg-editor-user-answer-47024994018080" at bounding box center [551, 271] width 412 height 11
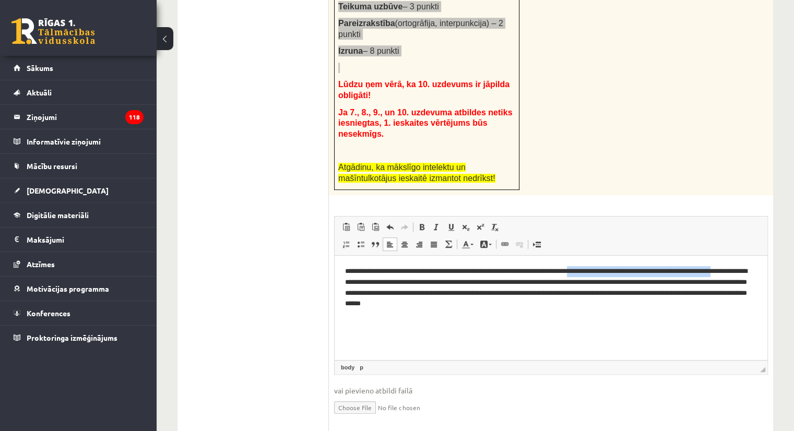
drag, startPoint x: 604, startPoint y: 272, endPoint x: 369, endPoint y: 282, distance: 235.1
click at [369, 282] on p "**********" at bounding box center [551, 287] width 412 height 43
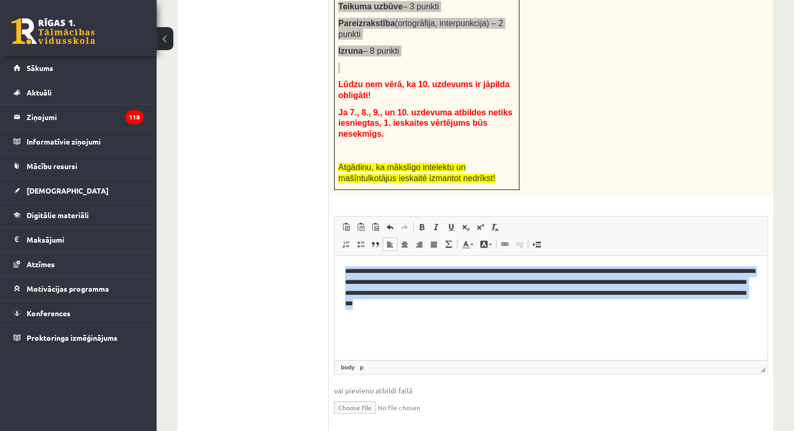
drag, startPoint x: 343, startPoint y: 271, endPoint x: 645, endPoint y: 313, distance: 305.1
click at [645, 313] on html "**********" at bounding box center [551, 288] width 433 height 64
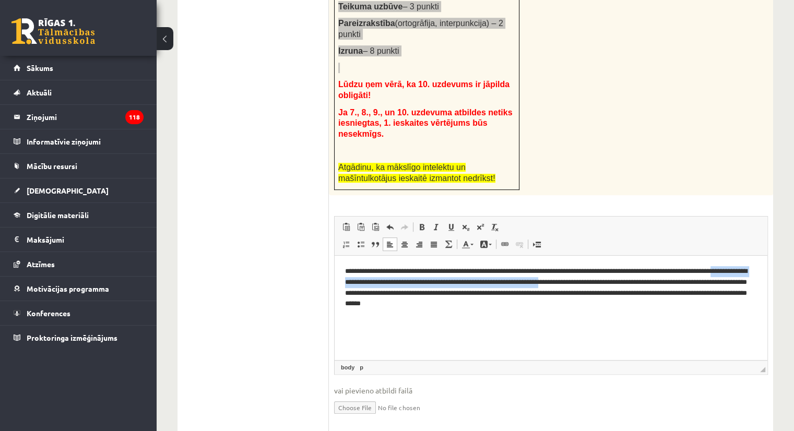
drag, startPoint x: 368, startPoint y: 283, endPoint x: 632, endPoint y: 283, distance: 263.6
click at [632, 283] on p "**********" at bounding box center [551, 287] width 412 height 43
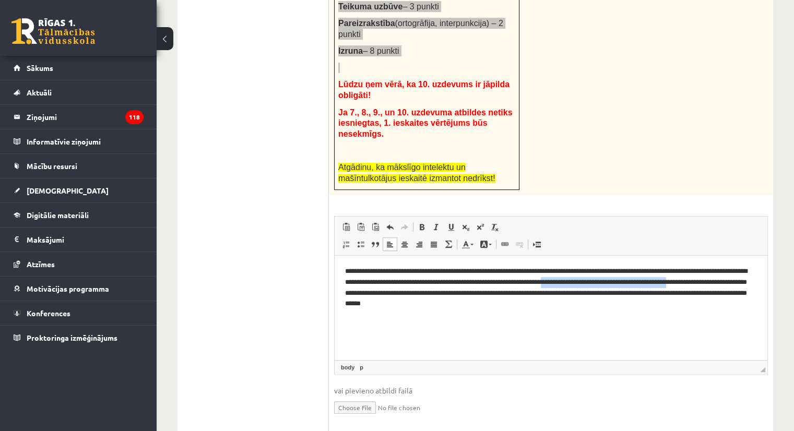
drag, startPoint x: 635, startPoint y: 283, endPoint x: 399, endPoint y: 294, distance: 236.2
click at [399, 294] on p "**********" at bounding box center [551, 287] width 412 height 43
click at [400, 293] on p "**********" at bounding box center [551, 287] width 412 height 43
drag, startPoint x: 400, startPoint y: 293, endPoint x: 575, endPoint y: 295, distance: 174.8
click at [575, 295] on p "**********" at bounding box center [551, 287] width 412 height 43
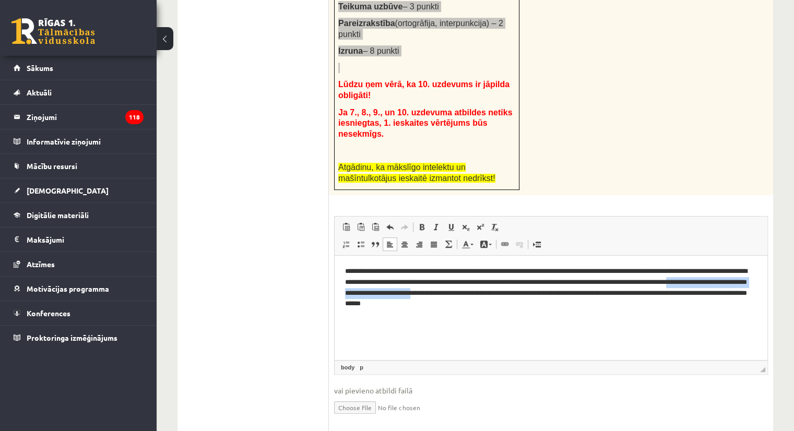
click at [574, 294] on p "**********" at bounding box center [551, 287] width 412 height 43
click at [588, 308] on p "**********" at bounding box center [551, 287] width 412 height 43
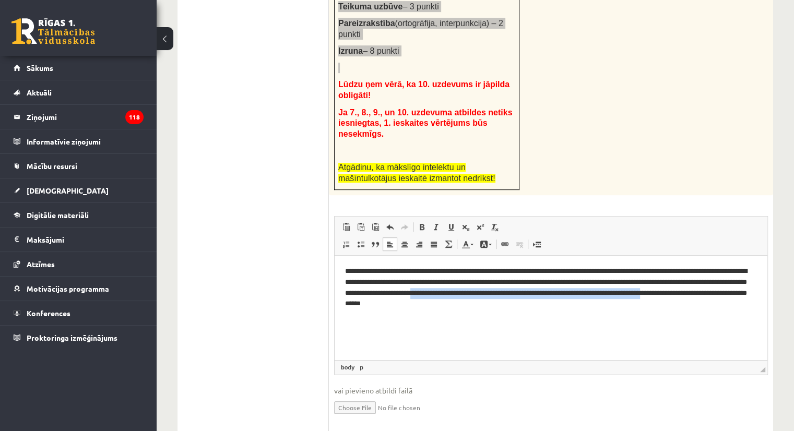
drag, startPoint x: 575, startPoint y: 292, endPoint x: 428, endPoint y: 314, distance: 148.2
click at [428, 314] on html "**********" at bounding box center [551, 288] width 433 height 64
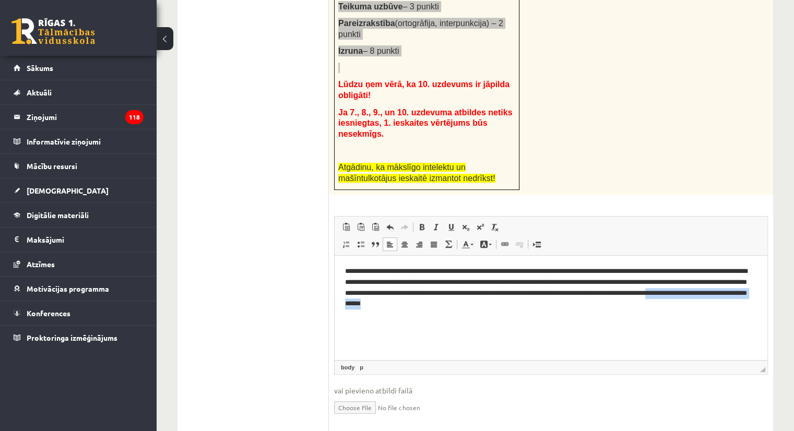
drag, startPoint x: 433, startPoint y: 305, endPoint x: 574, endPoint y: 335, distance: 144.5
click at [574, 320] on html "**********" at bounding box center [551, 288] width 433 height 64
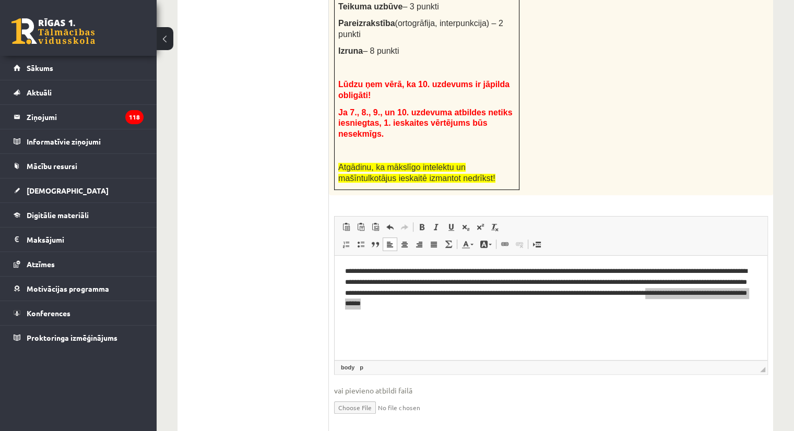
click at [645, 163] on div "25p # Uzdevumu veic pa soļiem: 1. solis. Uzraksti (tam paredzētajā ieskaites lo…" at bounding box center [551, 113] width 444 height 640
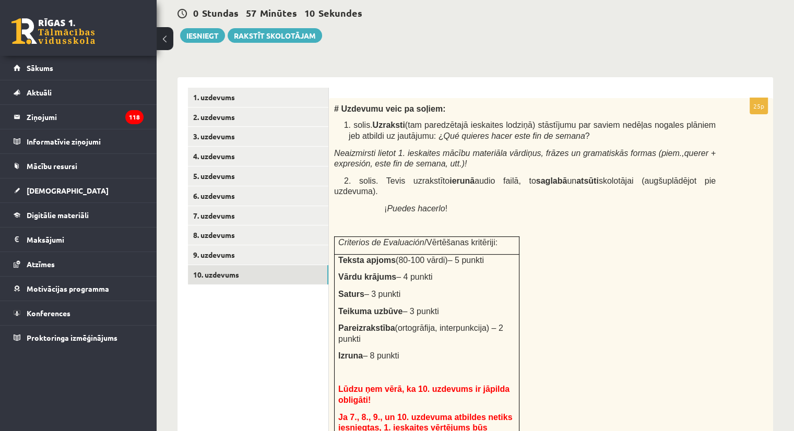
scroll to position [401, 0]
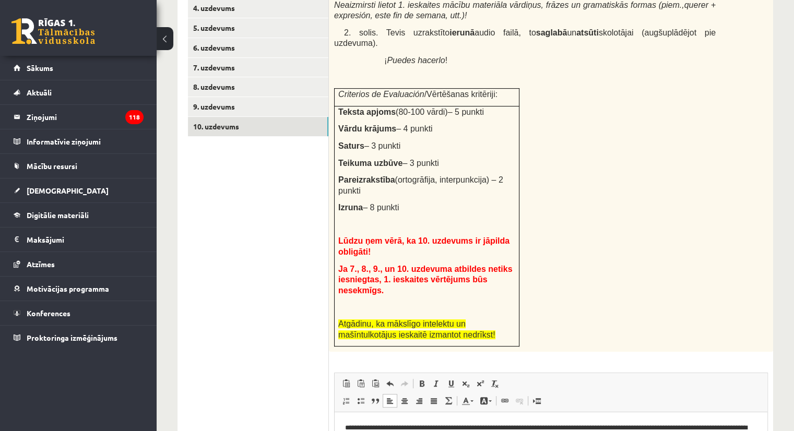
click at [647, 211] on div "# Uzdevumu veic pa soļiem: 1. solis. Uzraksti (tam paredzētajā ieskaites lodziņ…" at bounding box center [551, 151] width 444 height 402
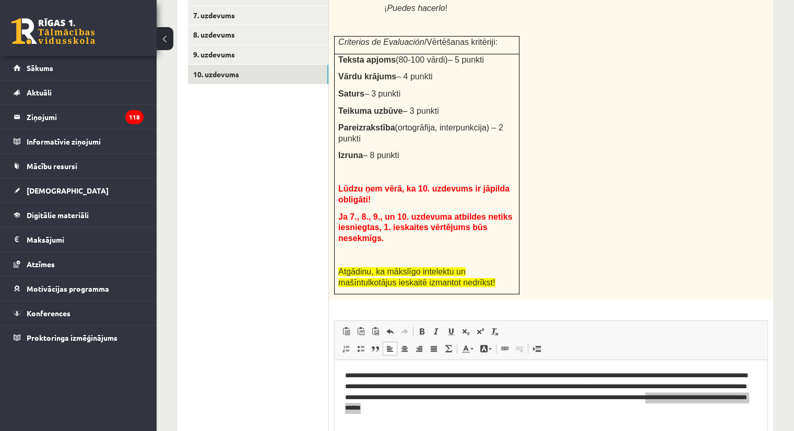
click at [707, 280] on div "25p # Uzdevumu veic pa soļiem: 1. solis. Uzraksti (tam paredzētajā ieskaites lo…" at bounding box center [551, 218] width 444 height 640
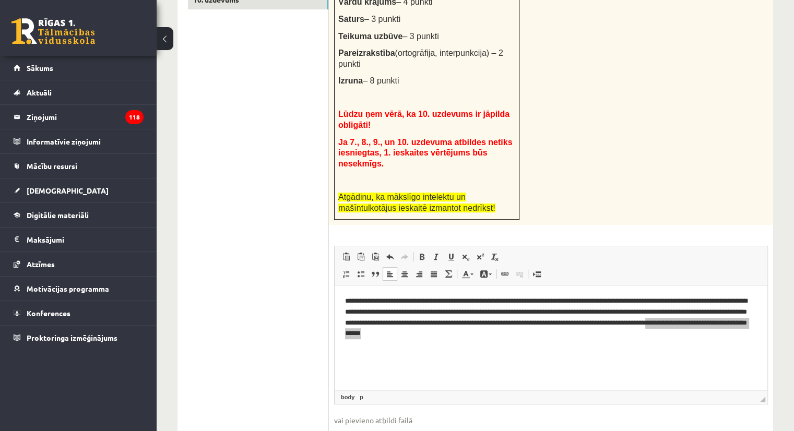
scroll to position [558, 0]
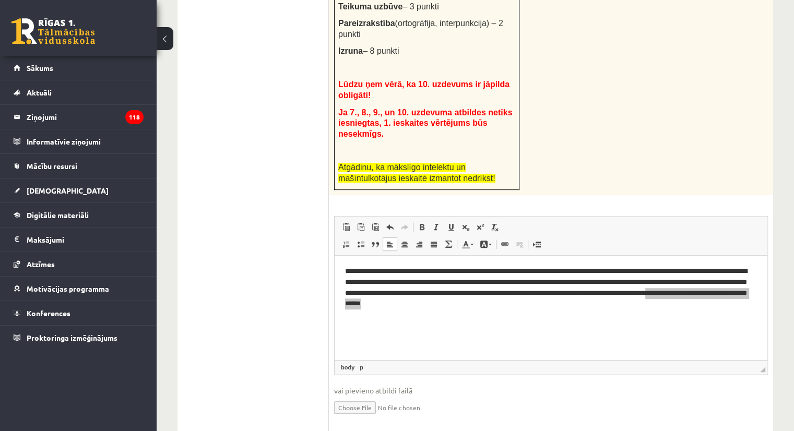
click at [354, 396] on input "file" at bounding box center [551, 406] width 434 height 21
type input "**********"
click at [542, 320] on html "**********" at bounding box center [551, 288] width 433 height 64
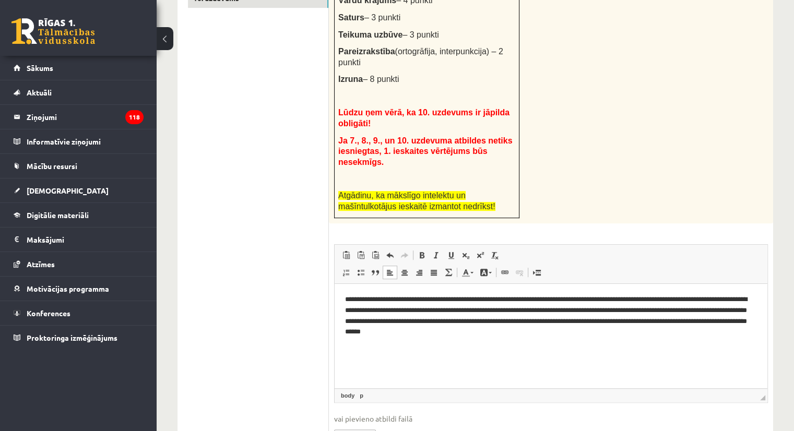
scroll to position [569, 0]
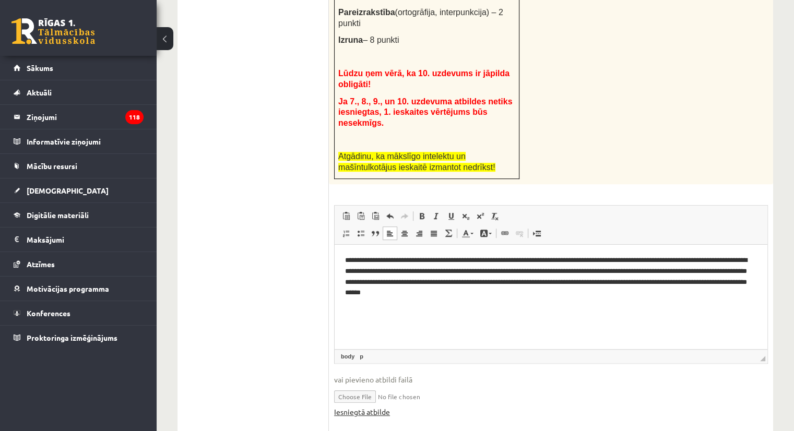
click at [371, 407] on link "Iesniegtā atbilde" at bounding box center [362, 412] width 56 height 11
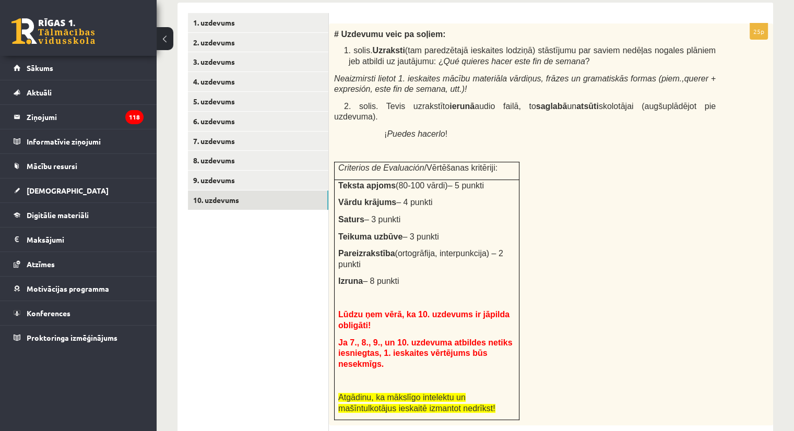
scroll to position [99, 0]
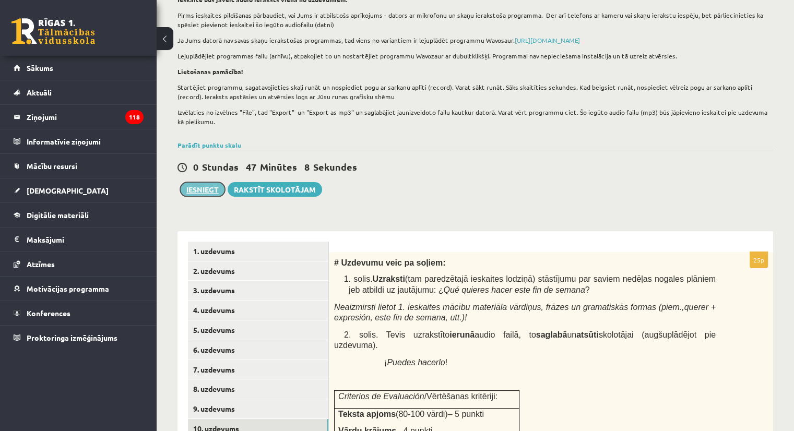
click at [207, 190] on button "Iesniegt" at bounding box center [202, 189] width 45 height 15
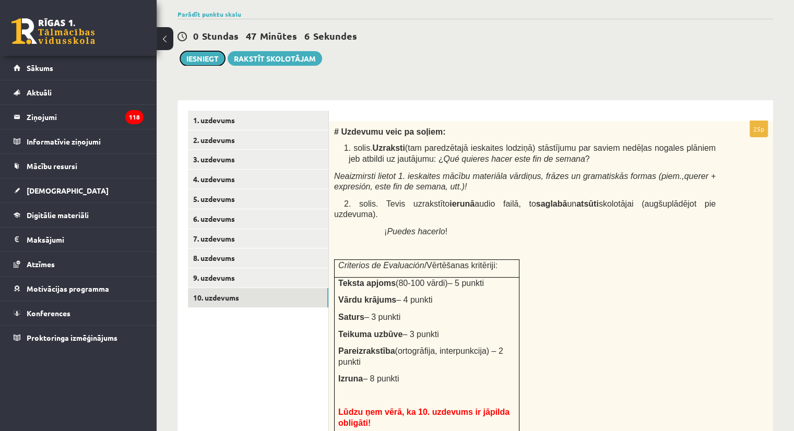
scroll to position [308, 0]
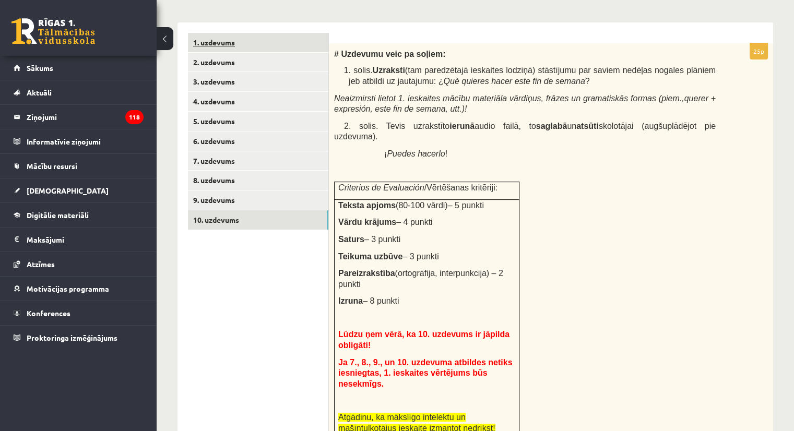
click at [224, 44] on link "1. uzdevums" at bounding box center [258, 42] width 140 height 19
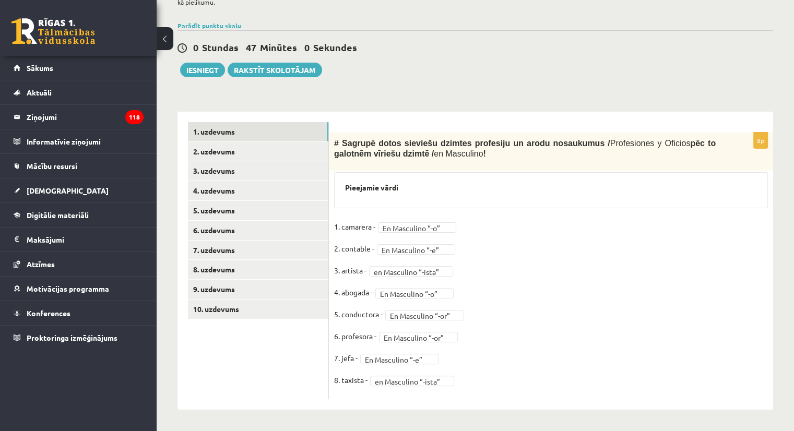
scroll to position [219, 0]
click at [228, 152] on link "2. uzdevums" at bounding box center [258, 151] width 140 height 19
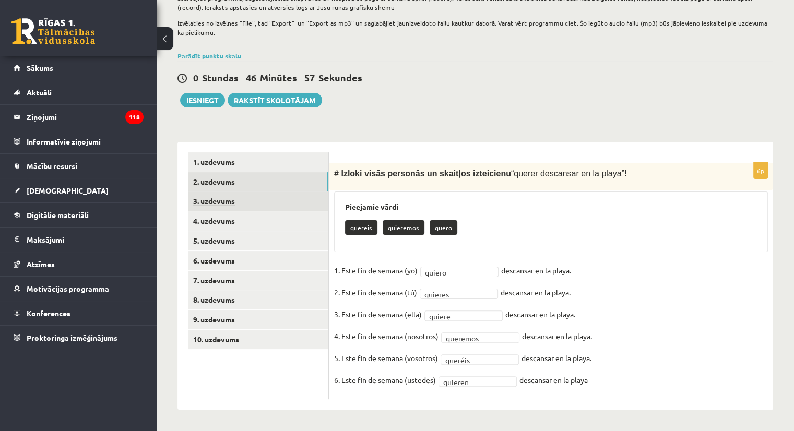
click at [229, 200] on link "3. uzdevums" at bounding box center [258, 201] width 140 height 19
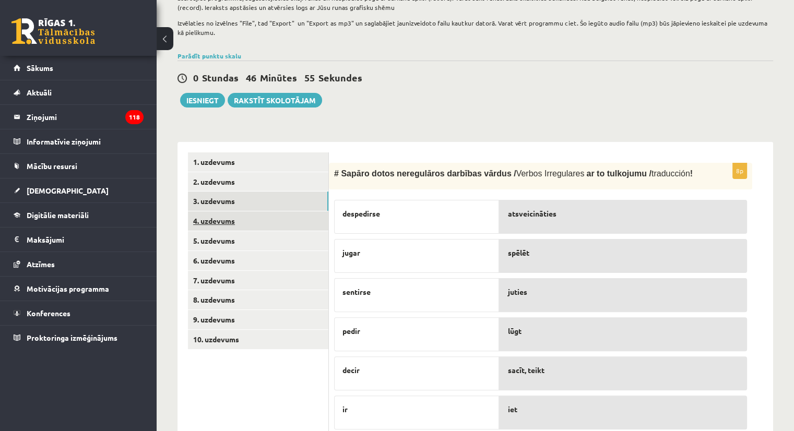
click at [219, 225] on link "4. uzdevums" at bounding box center [258, 220] width 140 height 19
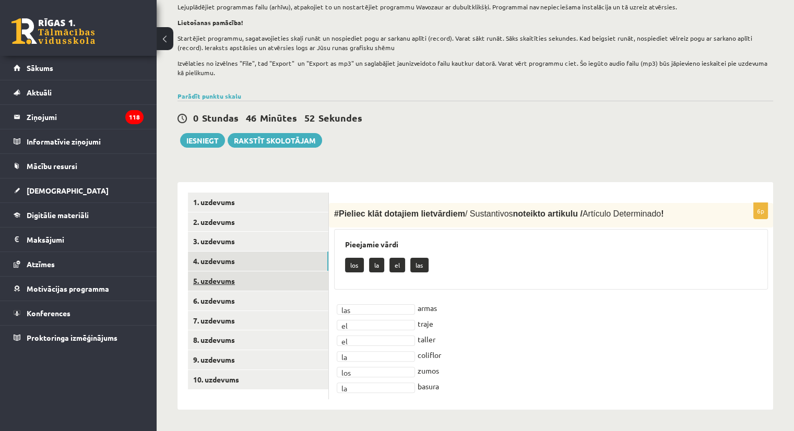
click at [227, 282] on link "5. uzdevums" at bounding box center [258, 280] width 140 height 19
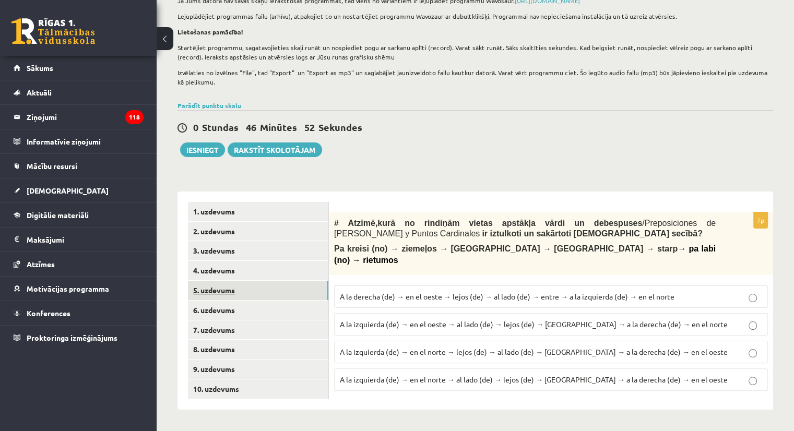
scroll to position [139, 0]
click at [225, 311] on link "6. uzdevums" at bounding box center [258, 310] width 140 height 19
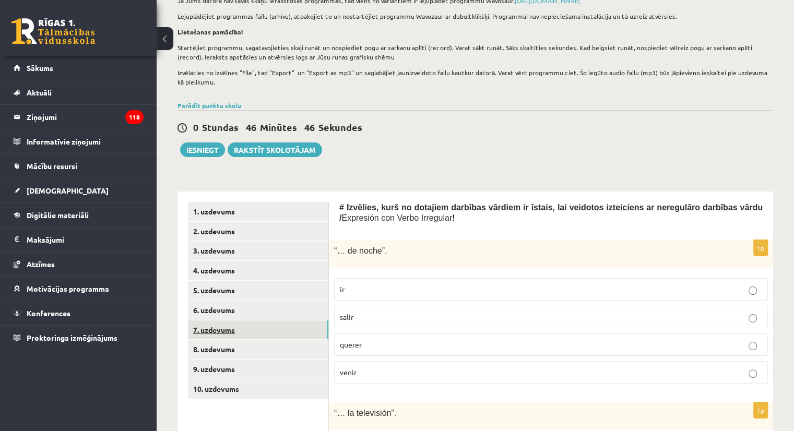
click at [236, 326] on link "7. uzdevums" at bounding box center [258, 329] width 140 height 19
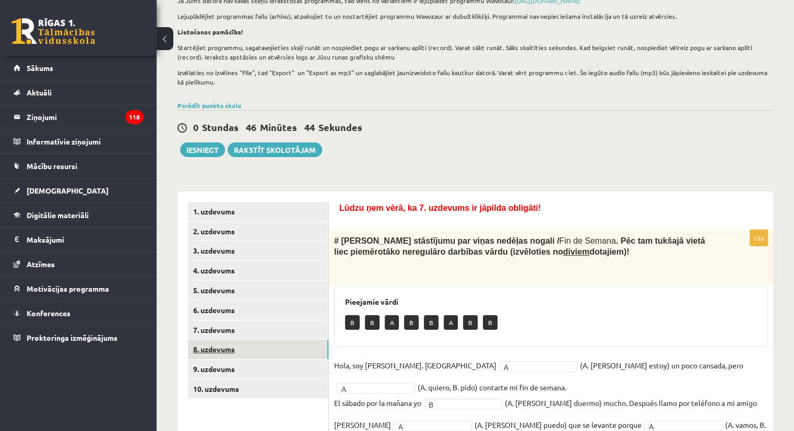
click at [232, 352] on link "8. uzdevums" at bounding box center [258, 349] width 140 height 19
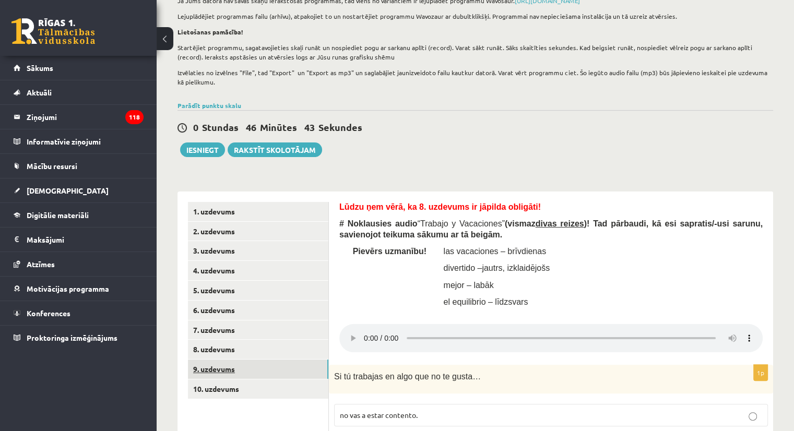
click at [229, 371] on link "9. uzdevums" at bounding box center [258, 369] width 140 height 19
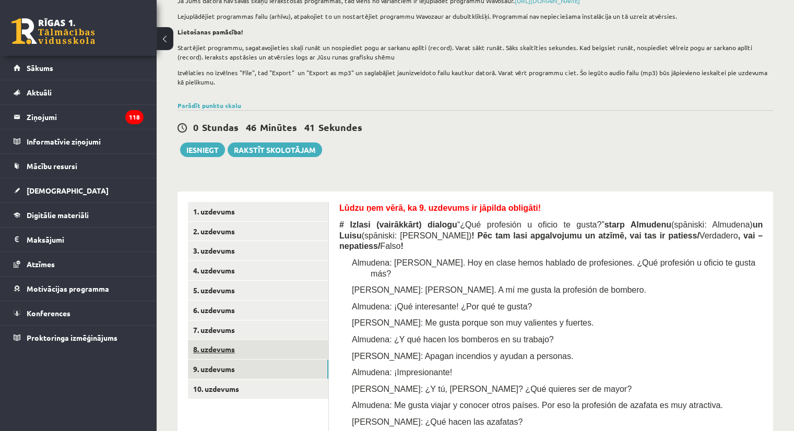
click at [234, 355] on link "8. uzdevums" at bounding box center [258, 349] width 140 height 19
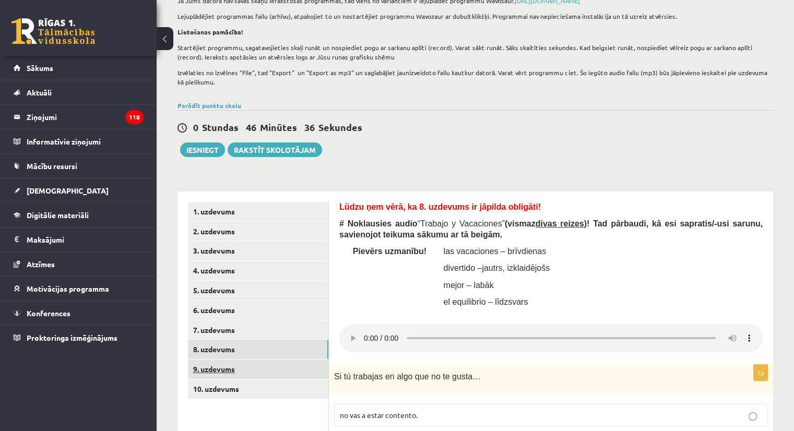
click at [228, 372] on link "9. uzdevums" at bounding box center [258, 369] width 140 height 19
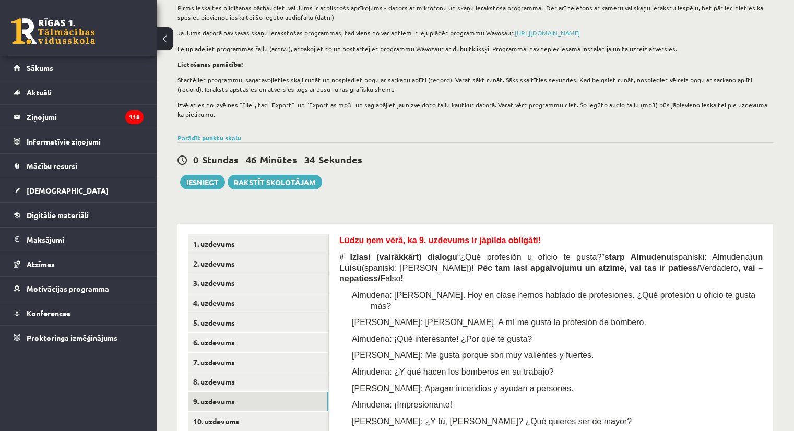
scroll to position [34, 0]
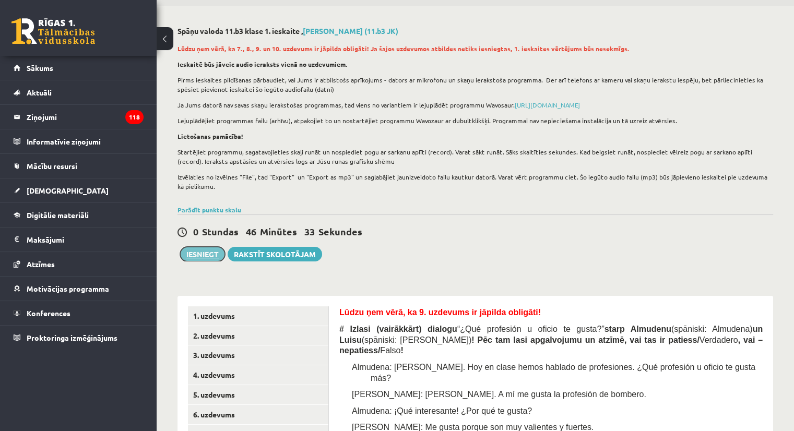
click at [208, 253] on button "Iesniegt" at bounding box center [202, 254] width 45 height 15
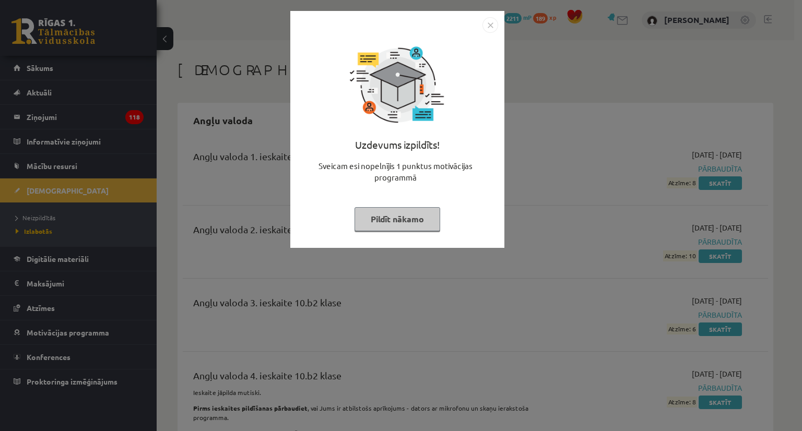
click at [418, 219] on button "Pildīt nākamo" at bounding box center [397, 219] width 86 height 24
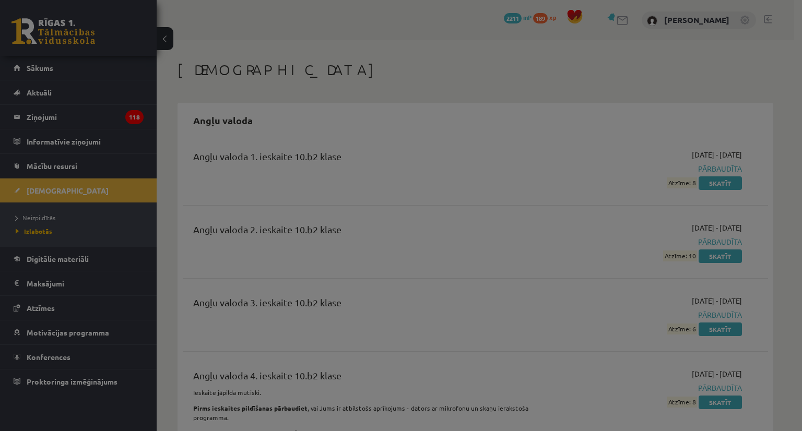
click at [418, 219] on div at bounding box center [401, 215] width 802 height 431
